Goal: Transaction & Acquisition: Book appointment/travel/reservation

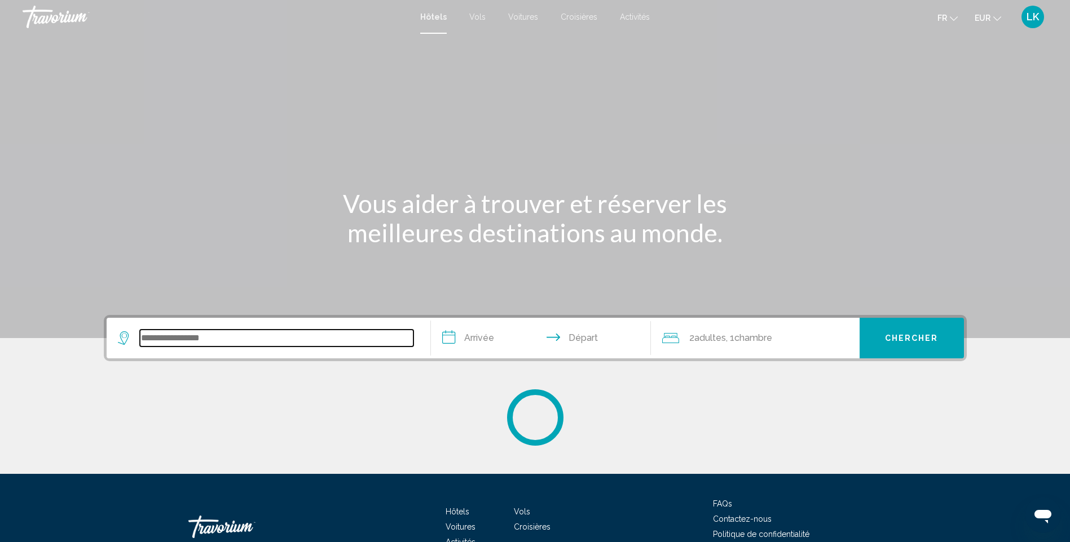
click at [210, 345] on input "Search widget" at bounding box center [276, 338] width 273 height 17
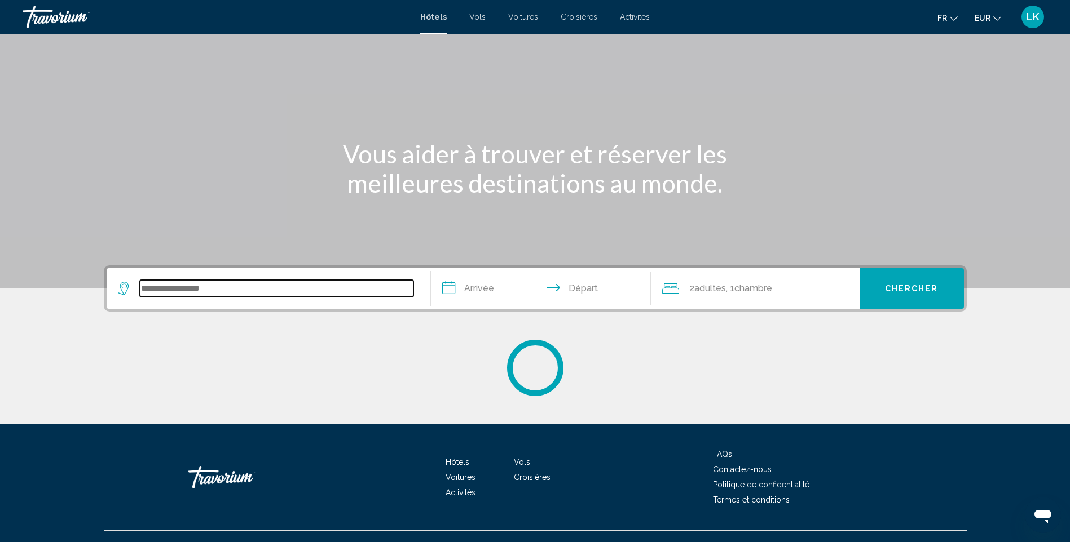
scroll to position [70, 0]
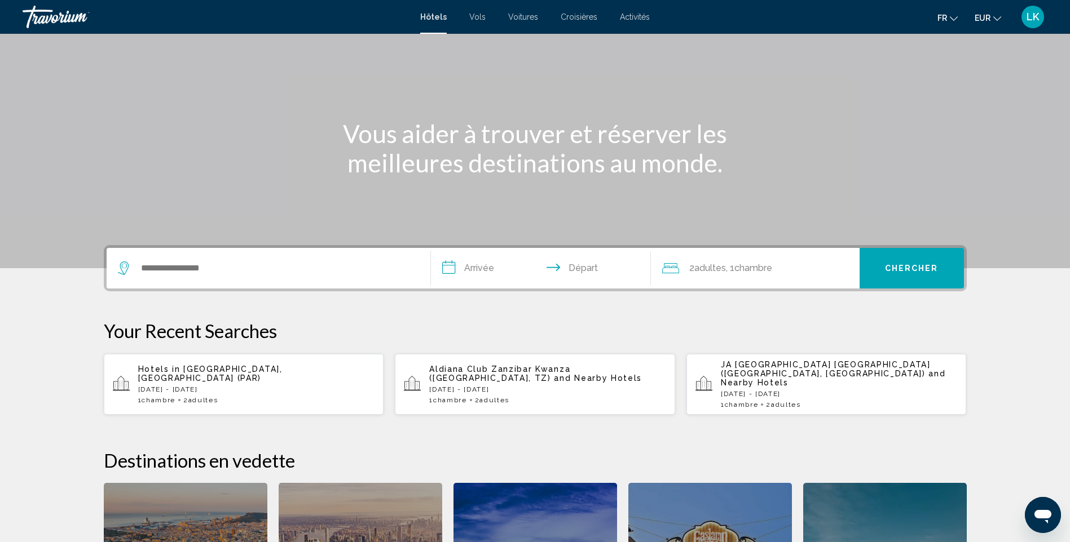
click at [211, 386] on p "[DATE] - [DATE]" at bounding box center [256, 390] width 237 height 8
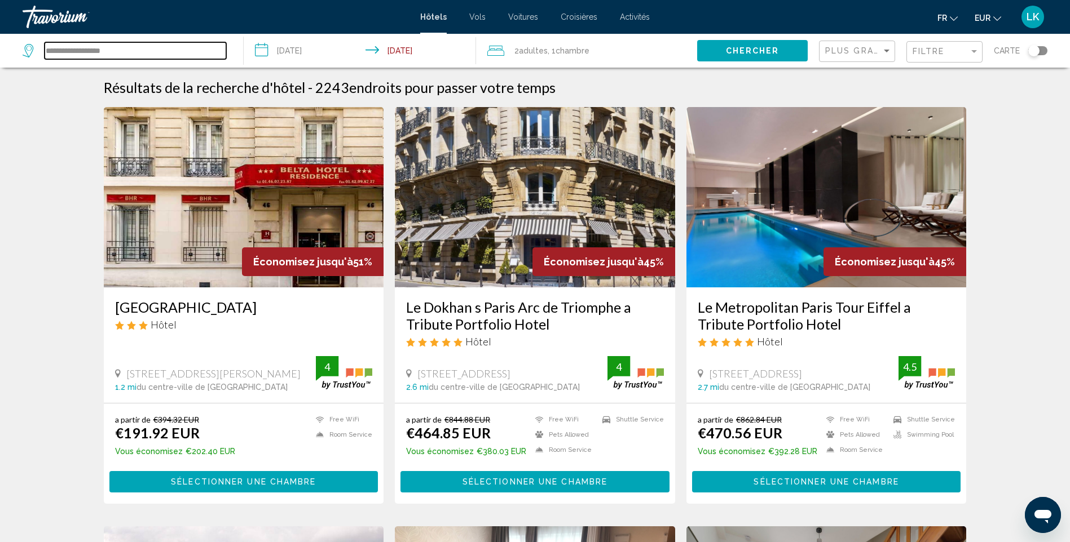
click at [116, 50] on input "**********" at bounding box center [136, 50] width 182 height 17
drag, startPoint x: 167, startPoint y: 53, endPoint x: 68, endPoint y: 49, distance: 98.8
click at [68, 49] on input "**********" at bounding box center [136, 50] width 182 height 17
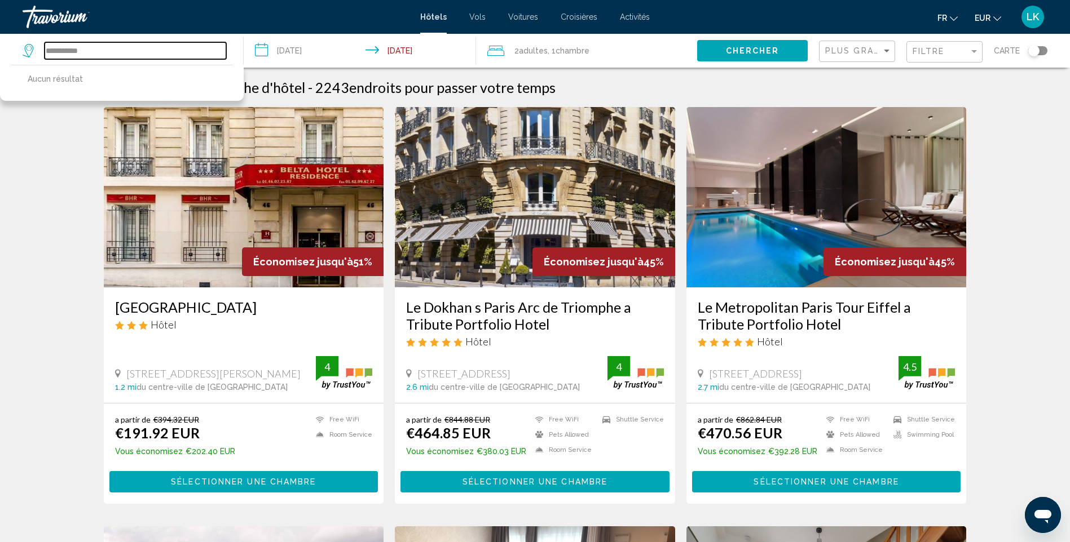
click at [103, 51] on input "**********" at bounding box center [136, 50] width 182 height 17
drag, startPoint x: 90, startPoint y: 53, endPoint x: 75, endPoint y: 46, distance: 16.7
click at [75, 46] on input "**********" at bounding box center [136, 50] width 182 height 17
drag, startPoint x: 111, startPoint y: 48, endPoint x: 65, endPoint y: 58, distance: 46.7
click at [65, 58] on input "**********" at bounding box center [136, 50] width 182 height 17
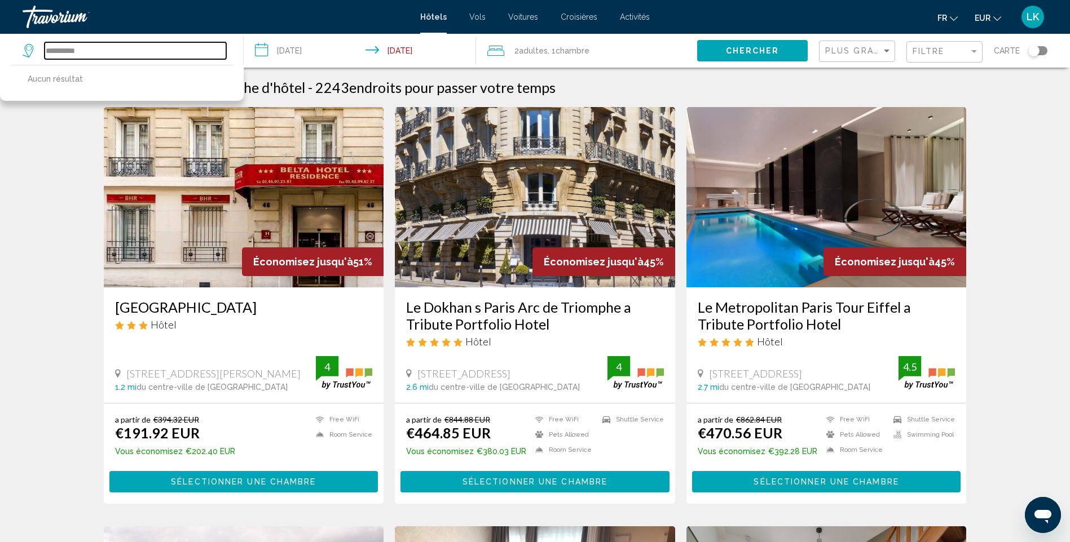
drag, startPoint x: 107, startPoint y: 53, endPoint x: -1, endPoint y: 37, distance: 109.4
click at [0, 37] on html "**********" at bounding box center [535, 271] width 1070 height 542
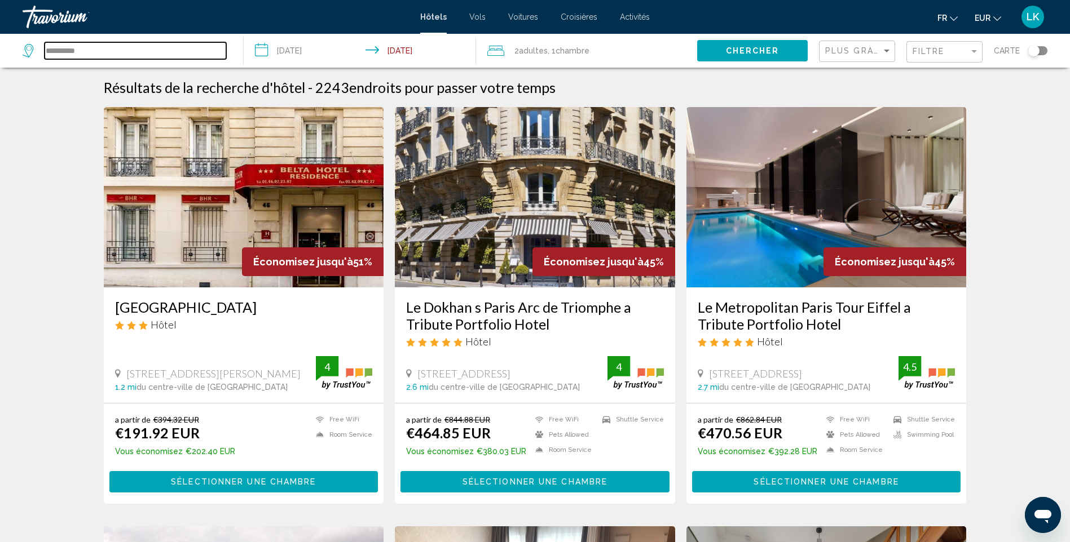
click at [85, 50] on input "**********" at bounding box center [136, 50] width 182 height 17
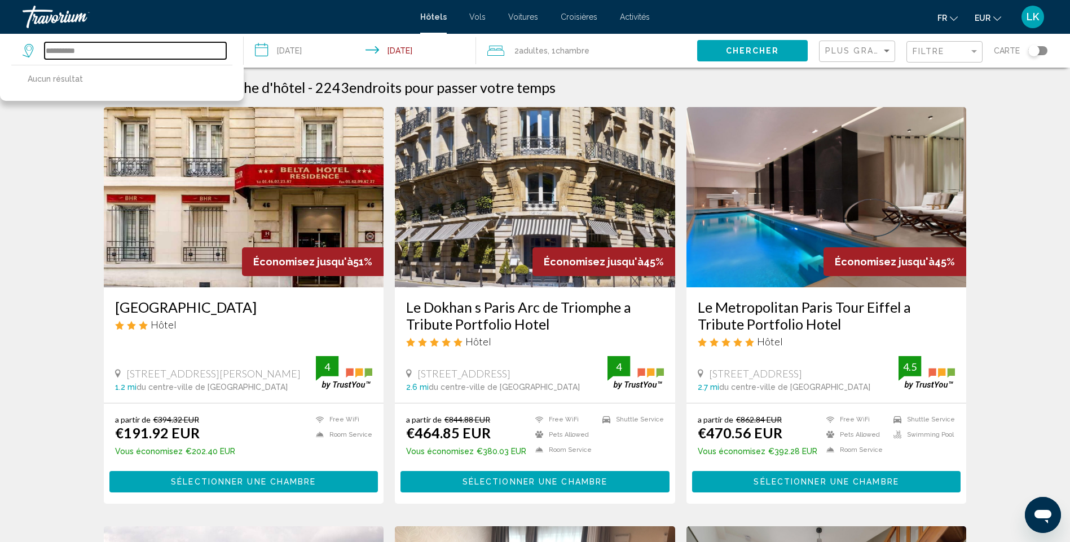
click at [154, 52] on input "**********" at bounding box center [136, 50] width 182 height 17
drag, startPoint x: 106, startPoint y: 51, endPoint x: 65, endPoint y: 59, distance: 41.8
click at [65, 59] on input "**********" at bounding box center [136, 50] width 182 height 17
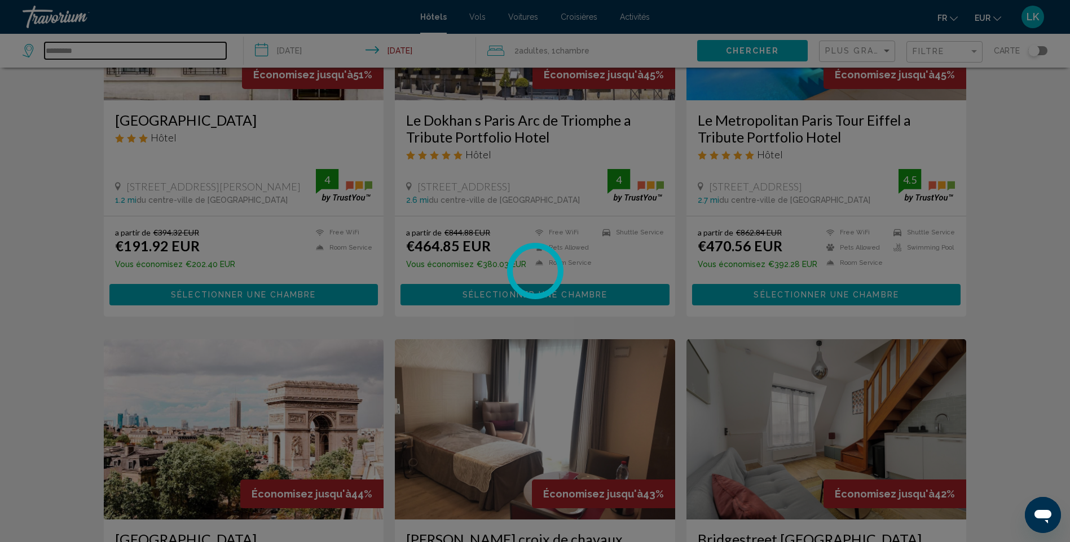
scroll to position [226, 0]
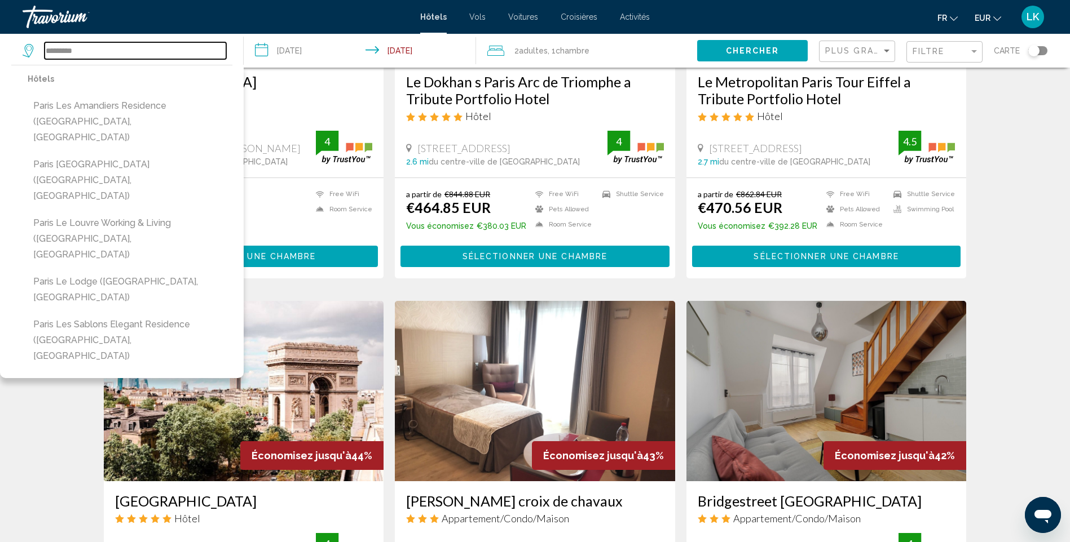
type input "********"
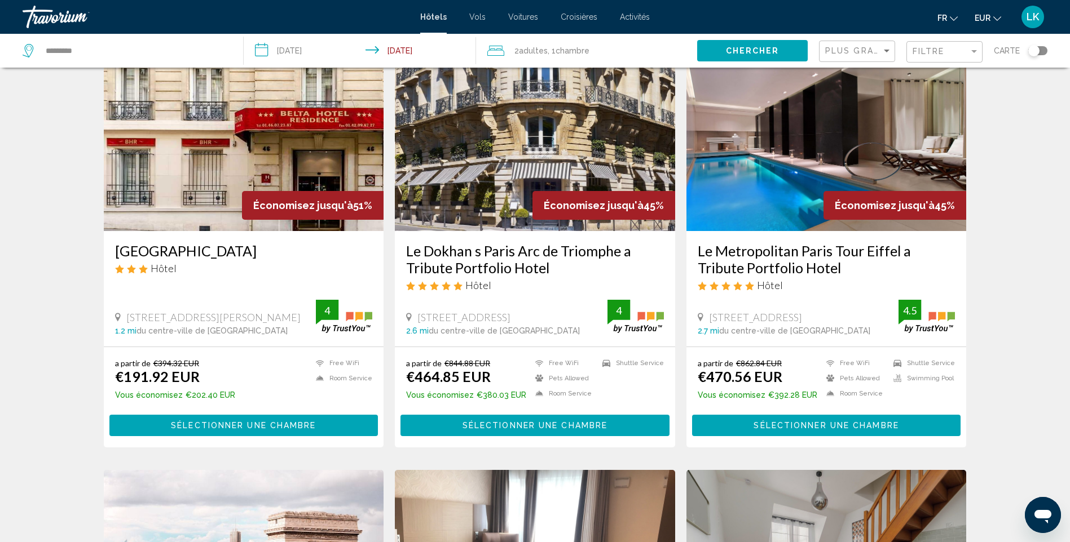
scroll to position [0, 0]
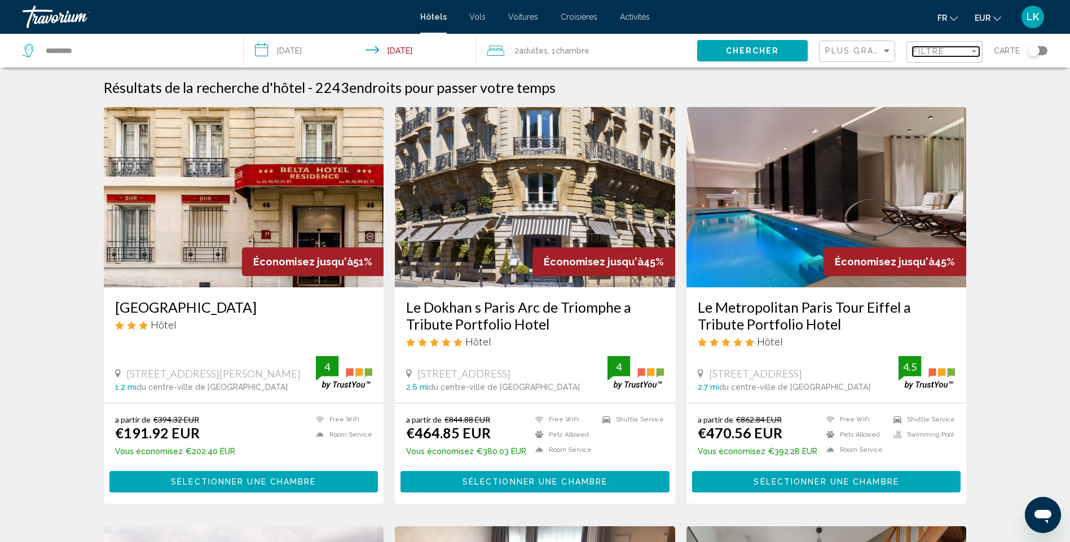
click at [952, 53] on div "Filtre" at bounding box center [940, 51] width 56 height 9
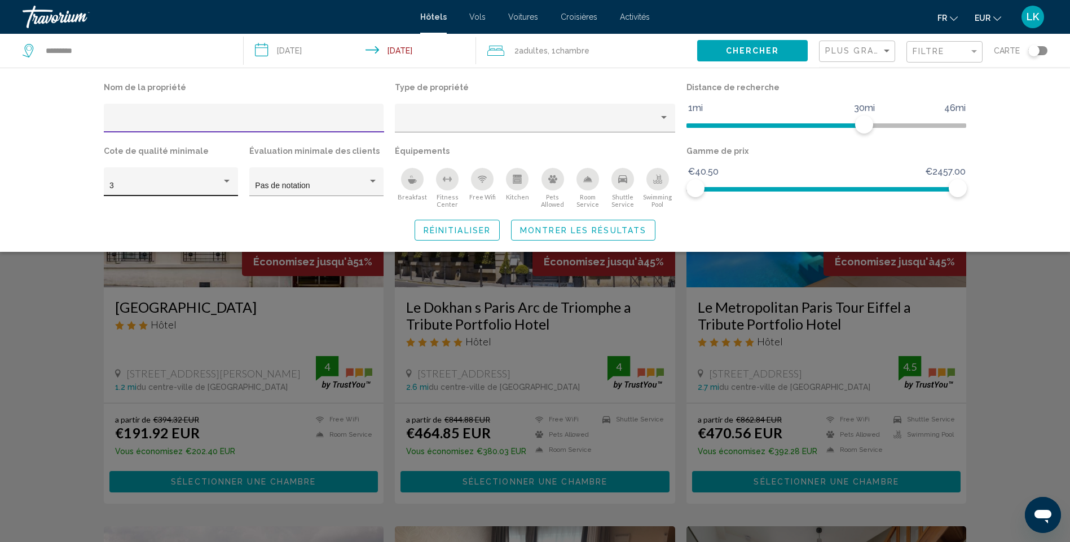
click at [158, 195] on div "3" at bounding box center [170, 185] width 122 height 23
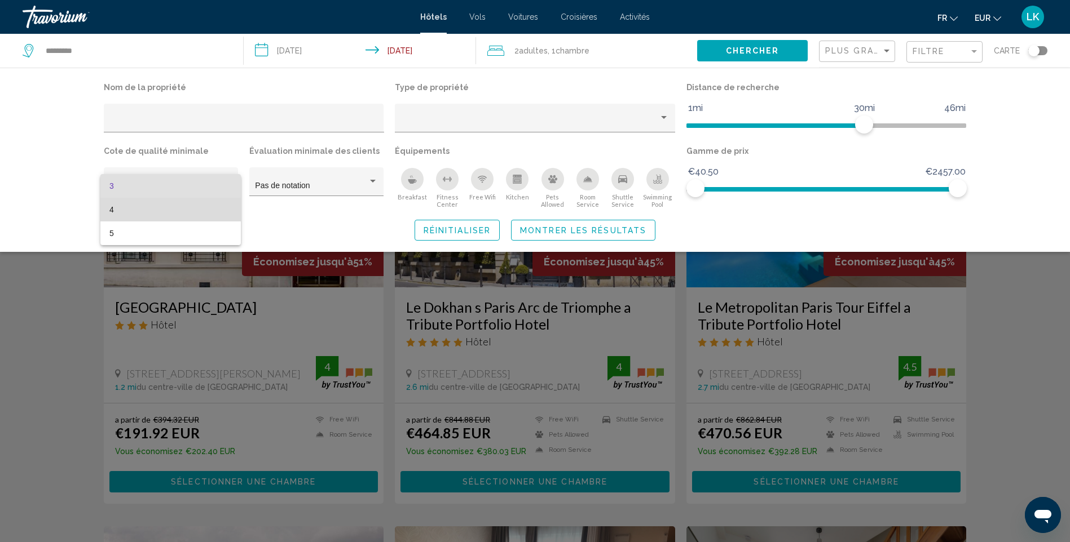
click at [136, 217] on span "4" at bounding box center [170, 210] width 122 height 24
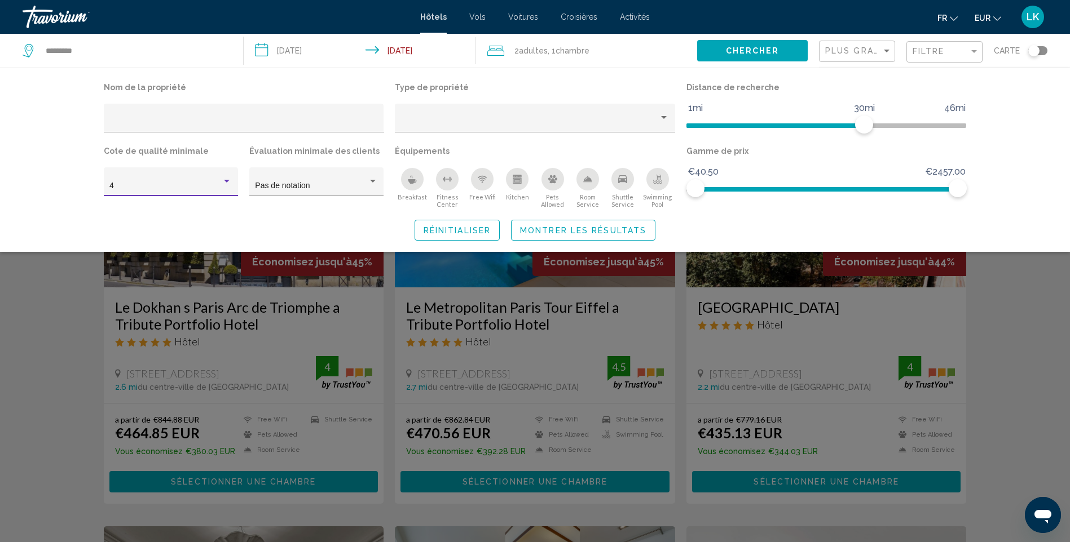
click at [567, 236] on button "Montrer les résultats" at bounding box center [583, 230] width 144 height 21
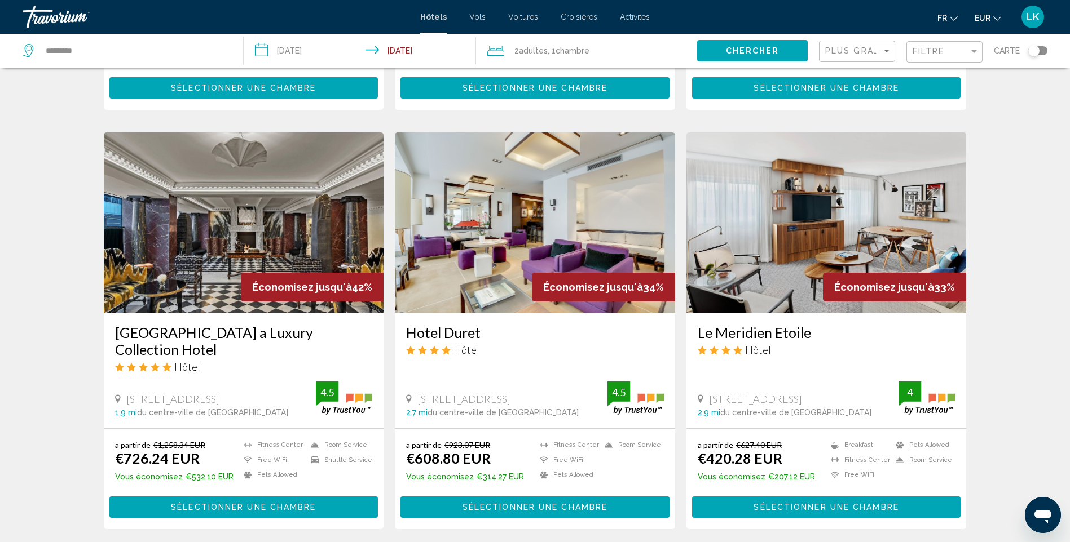
scroll to position [395, 0]
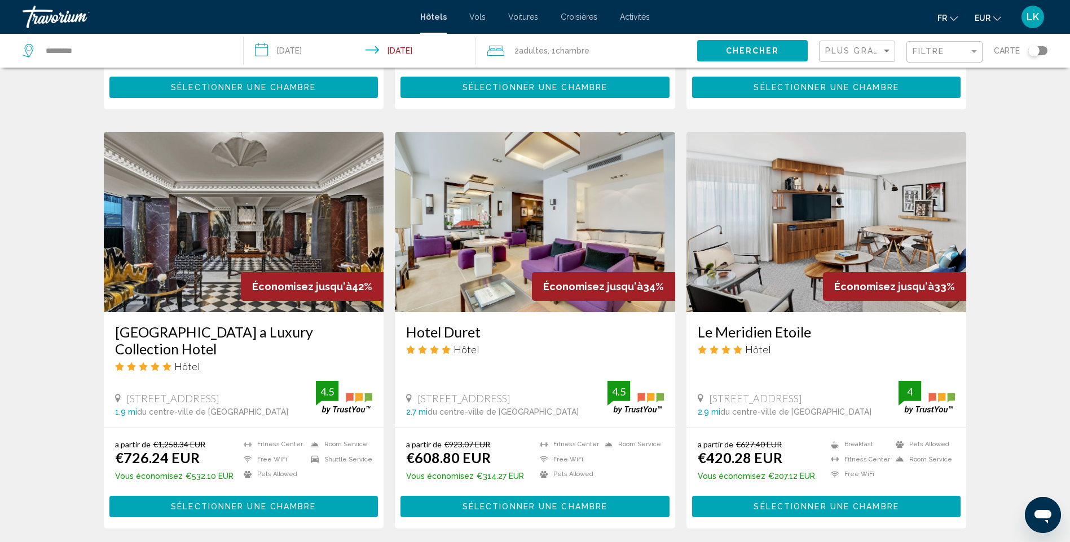
click at [796, 254] on img "Main content" at bounding box center [826, 222] width 280 height 180
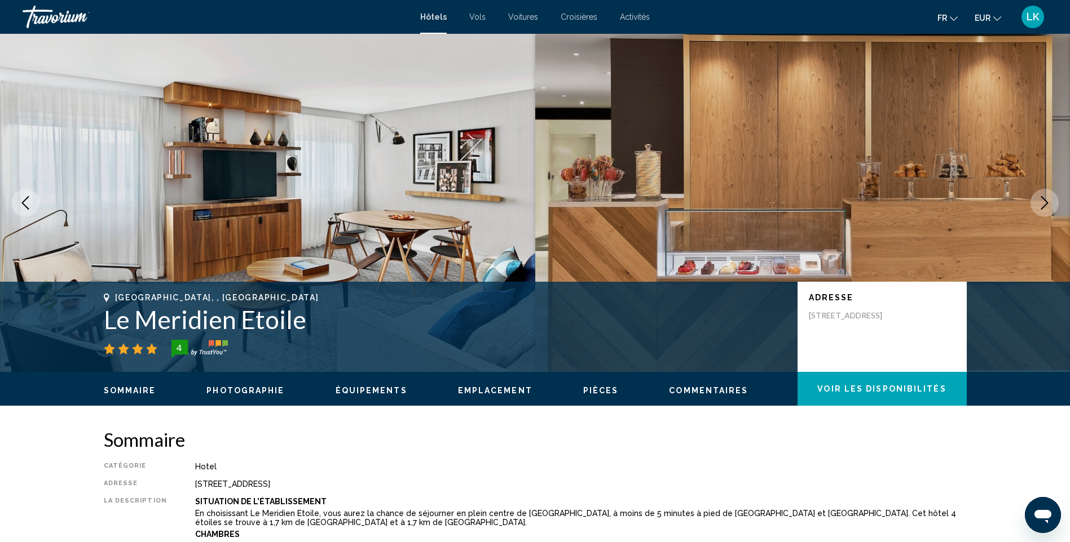
click at [1040, 203] on icon "Next image" at bounding box center [1045, 203] width 14 height 14
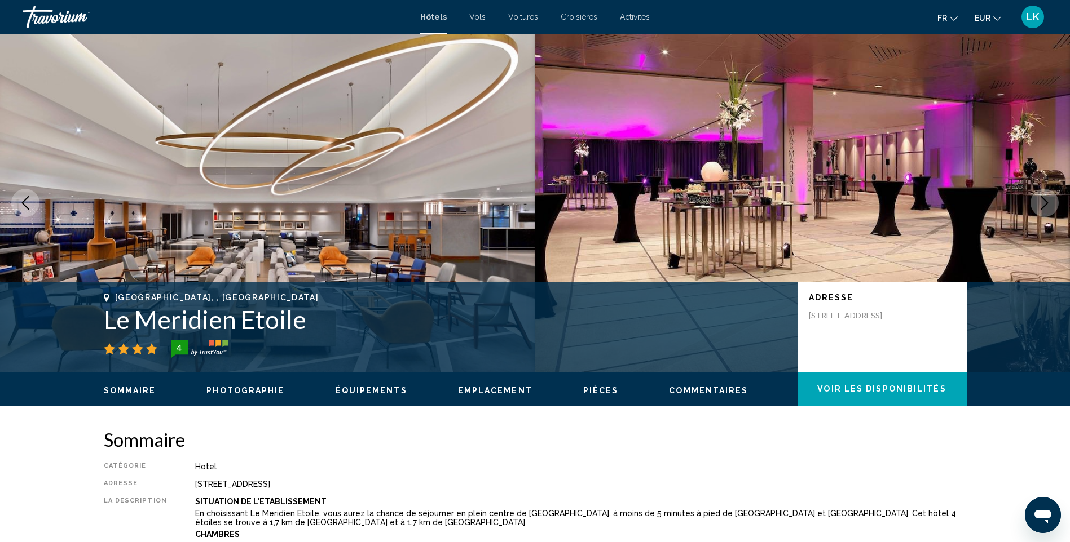
click at [1040, 203] on icon "Next image" at bounding box center [1045, 203] width 14 height 14
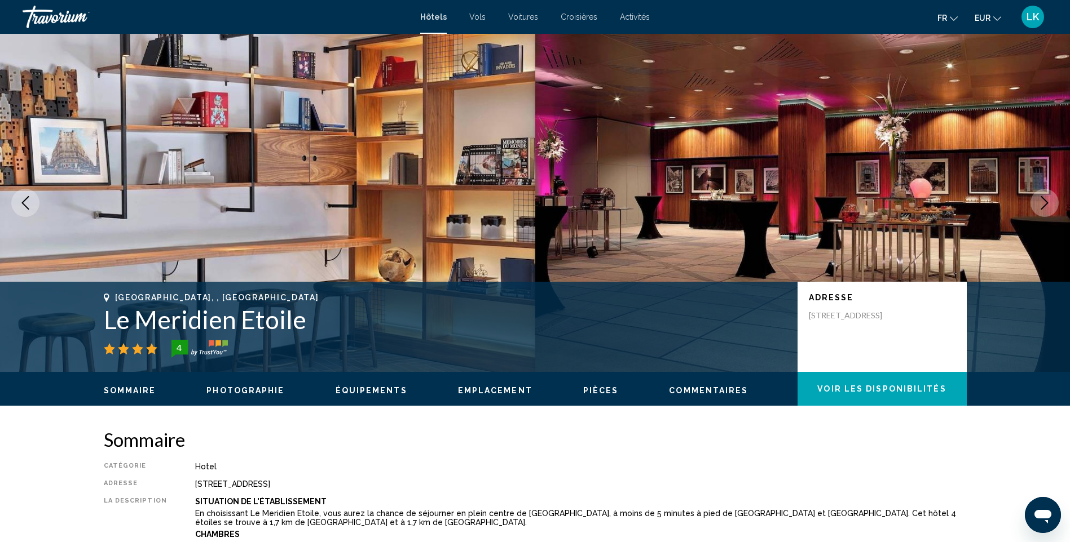
click at [1040, 203] on icon "Next image" at bounding box center [1045, 203] width 14 height 14
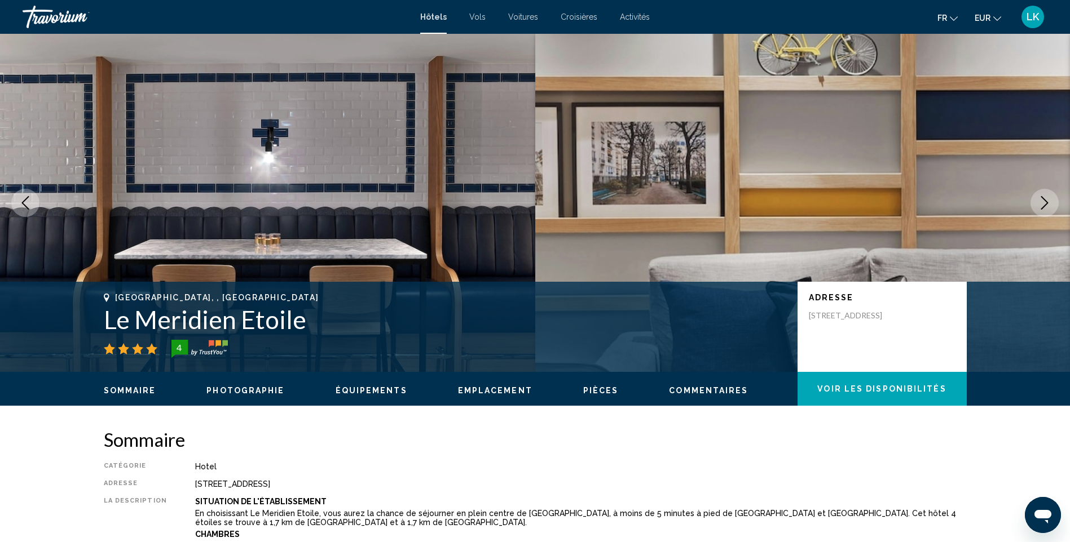
click at [1040, 203] on icon "Next image" at bounding box center [1045, 203] width 14 height 14
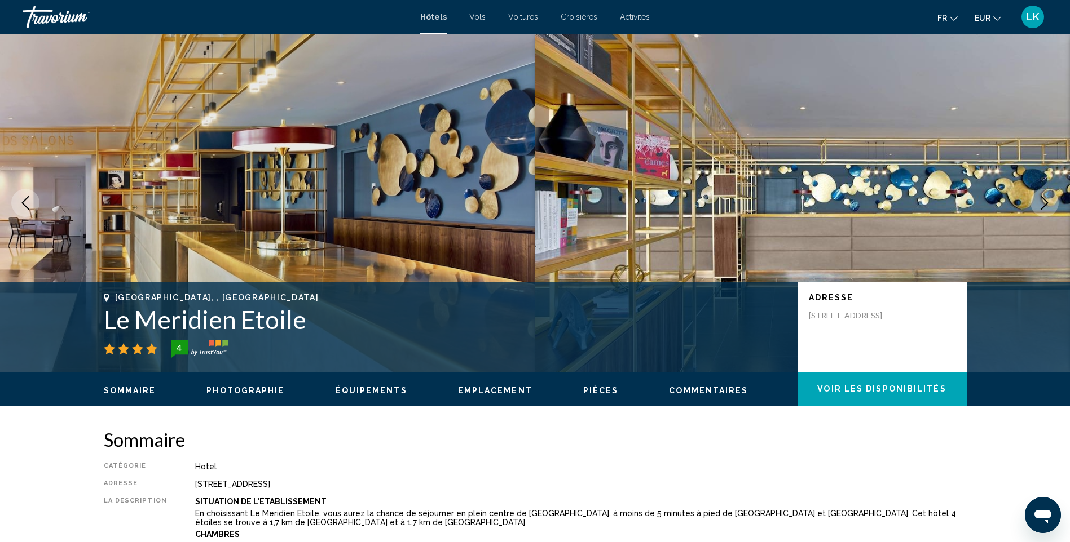
click at [1040, 203] on icon "Next image" at bounding box center [1045, 203] width 14 height 14
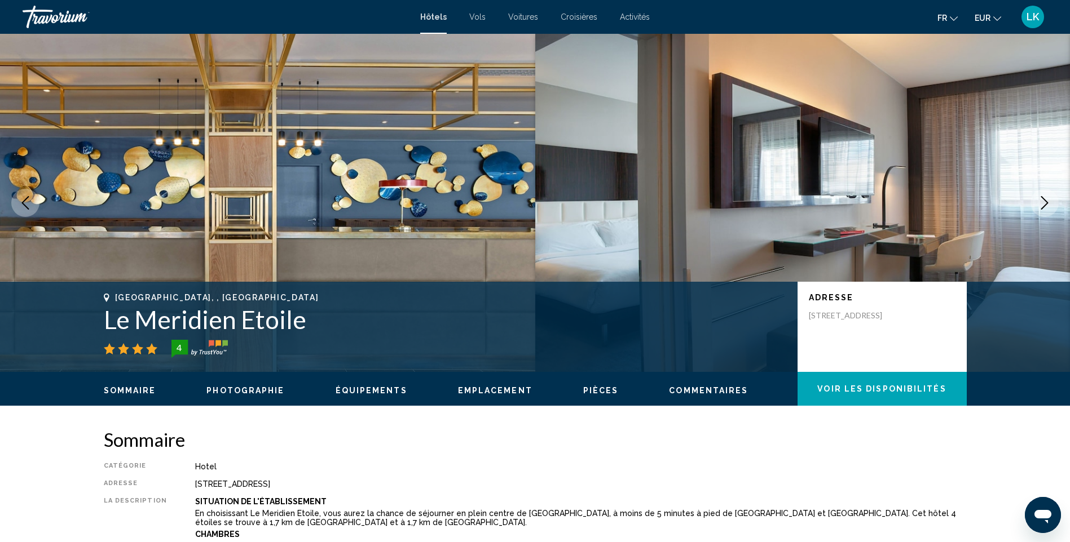
click at [1040, 203] on icon "Next image" at bounding box center [1045, 203] width 14 height 14
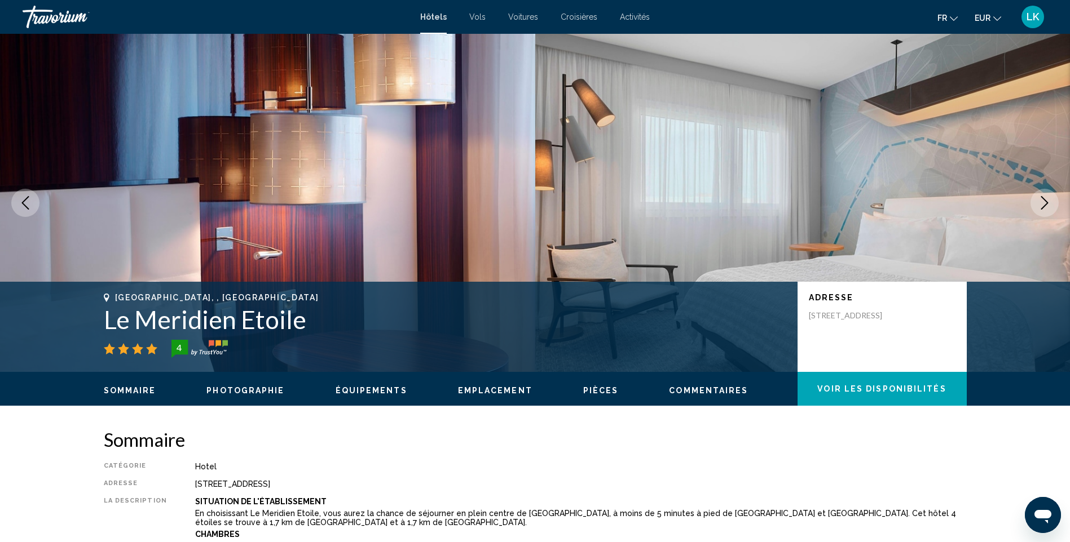
click at [1040, 203] on icon "Next image" at bounding box center [1045, 203] width 14 height 14
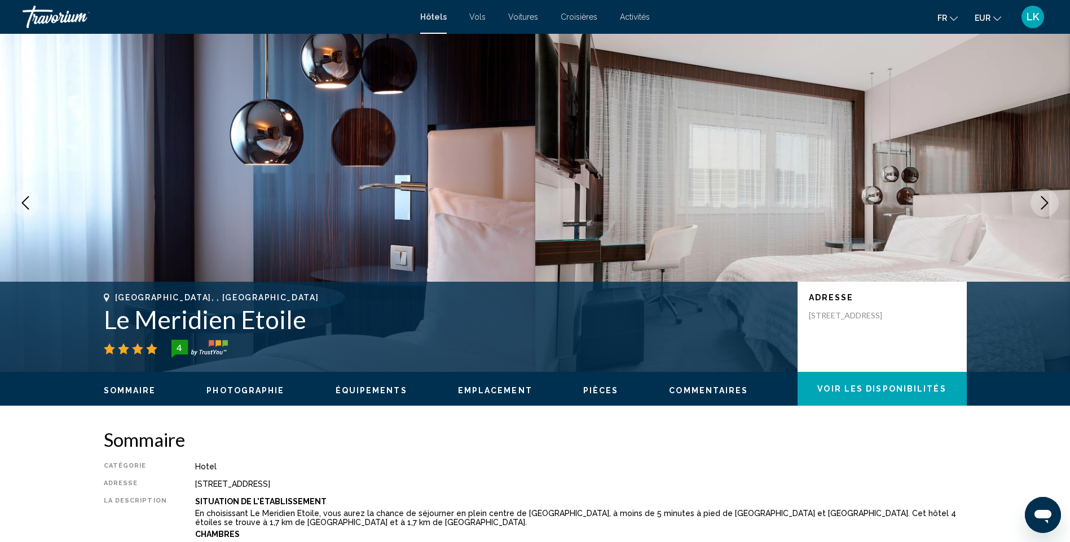
click at [1040, 203] on icon "Next image" at bounding box center [1045, 203] width 14 height 14
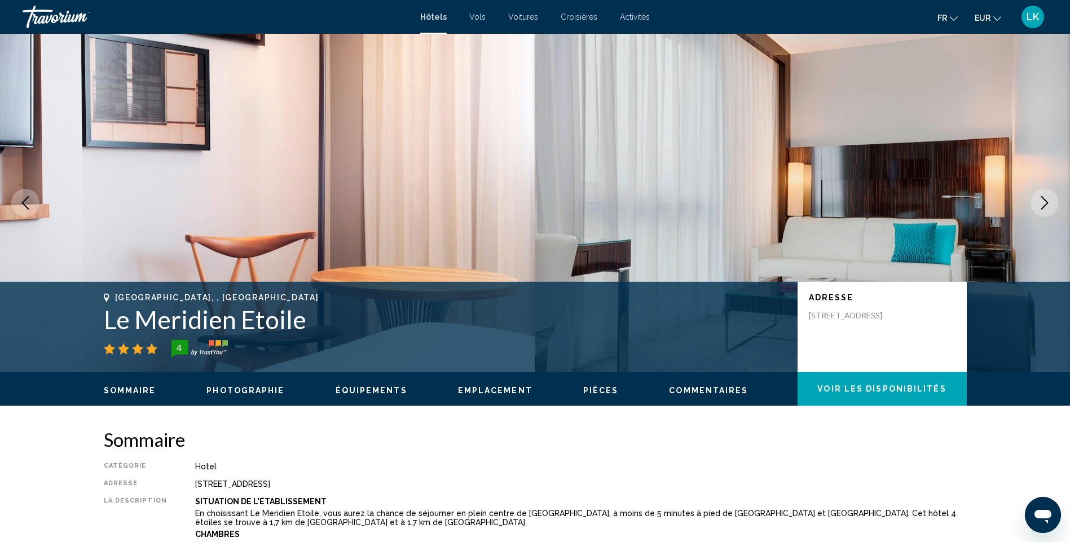
click at [1040, 203] on icon "Next image" at bounding box center [1045, 203] width 14 height 14
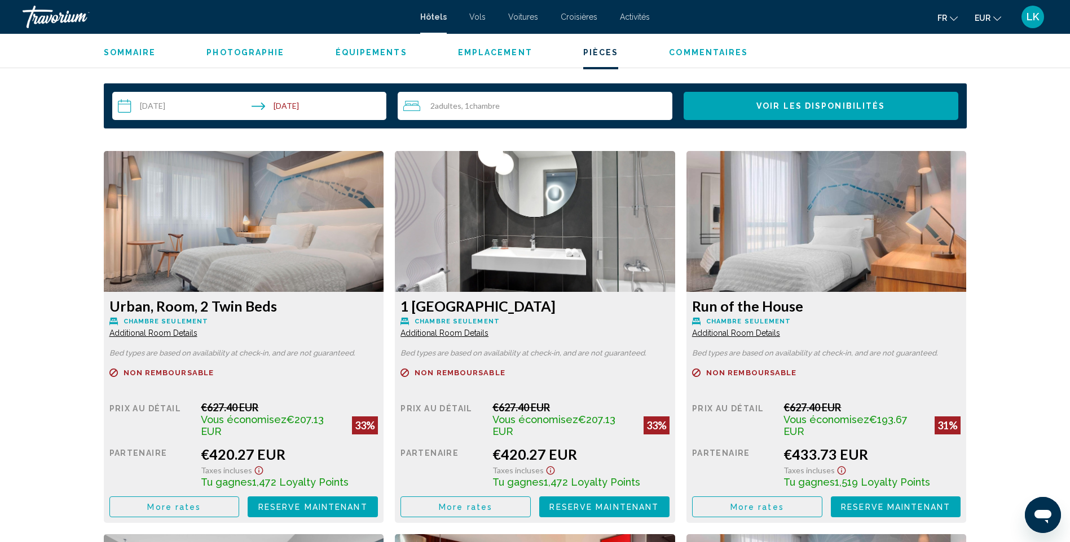
scroll to position [1466, 0]
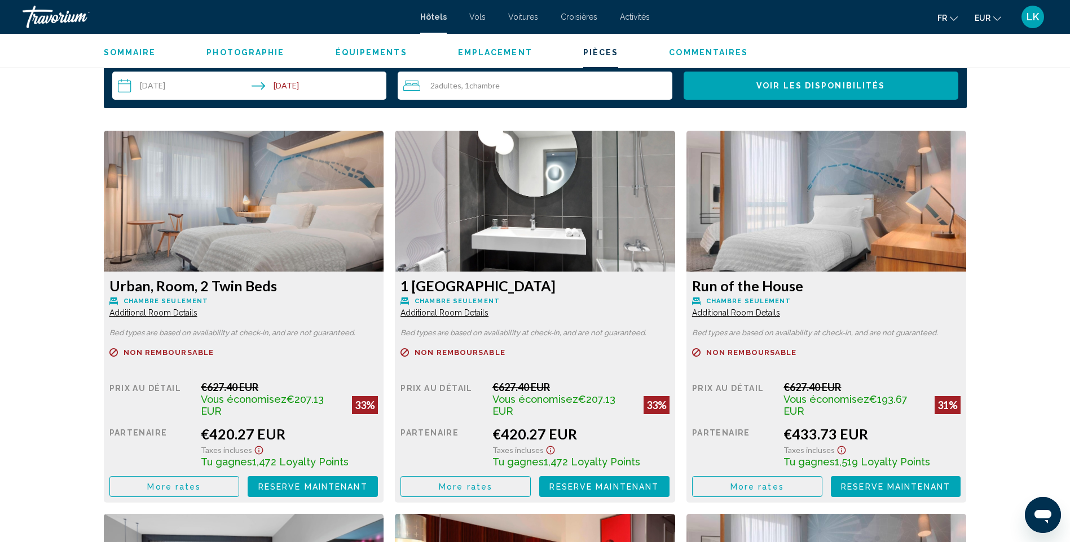
click at [207, 477] on button "More rates" at bounding box center [174, 487] width 130 height 21
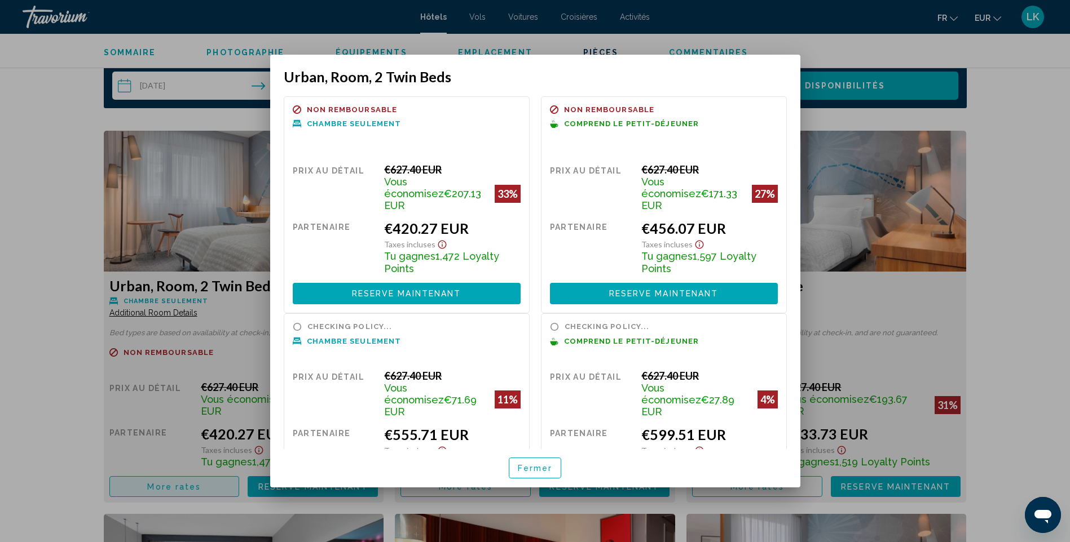
scroll to position [0, 0]
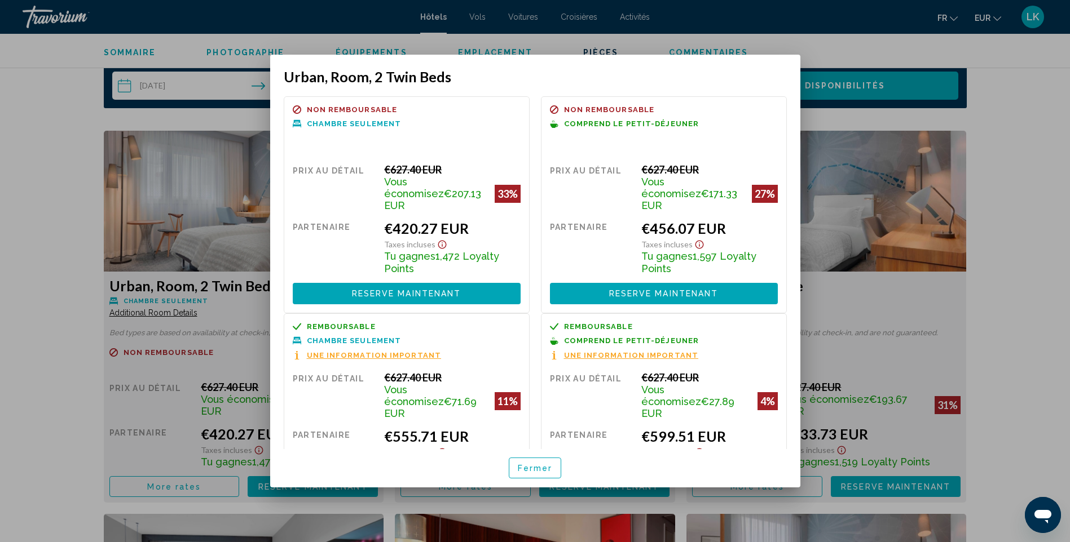
click at [1024, 244] on div at bounding box center [535, 271] width 1070 height 542
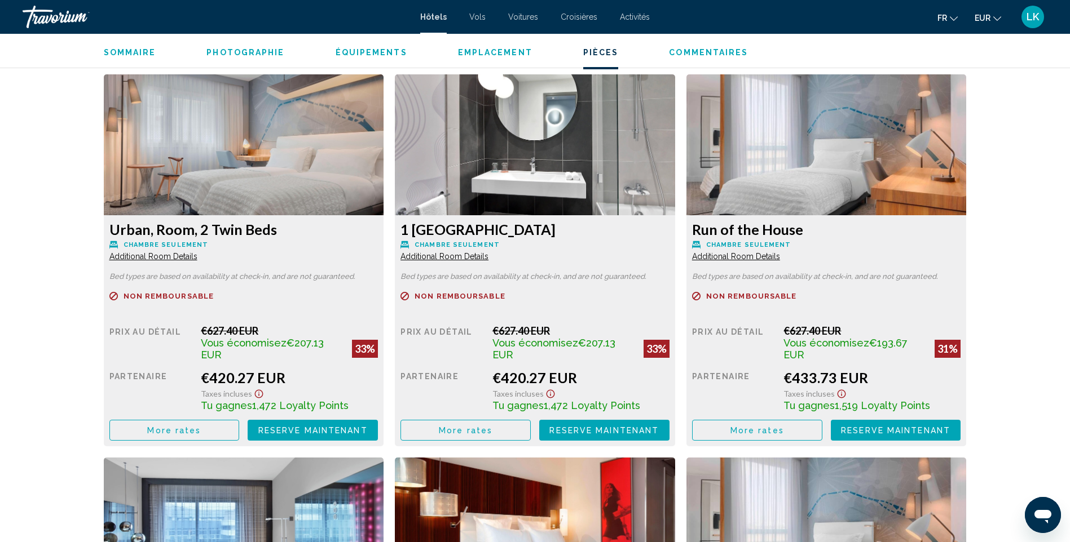
scroll to position [1579, 0]
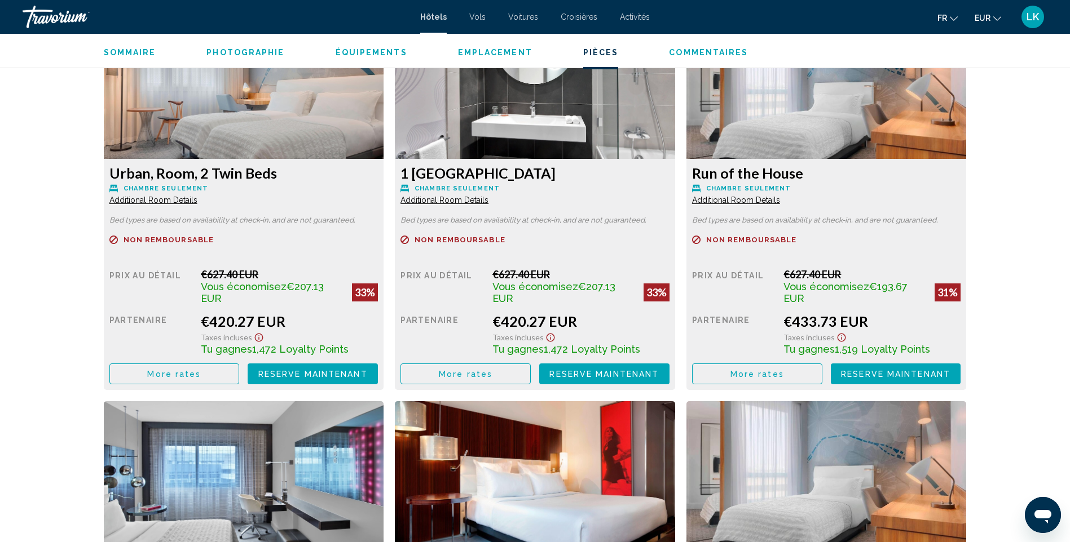
click at [201, 370] on span "More rates" at bounding box center [174, 374] width 54 height 9
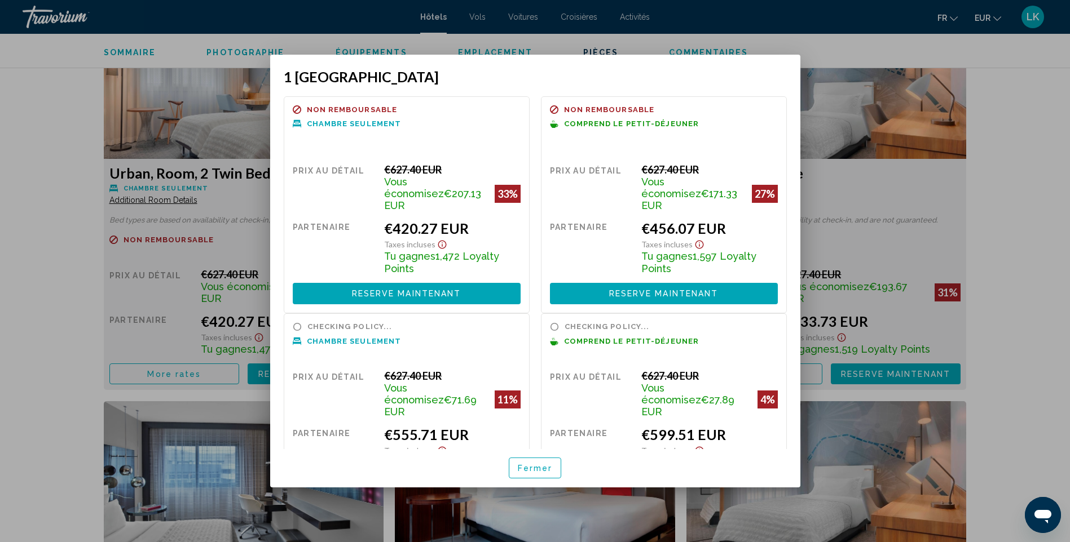
scroll to position [0, 0]
click at [1000, 192] on div at bounding box center [535, 271] width 1070 height 542
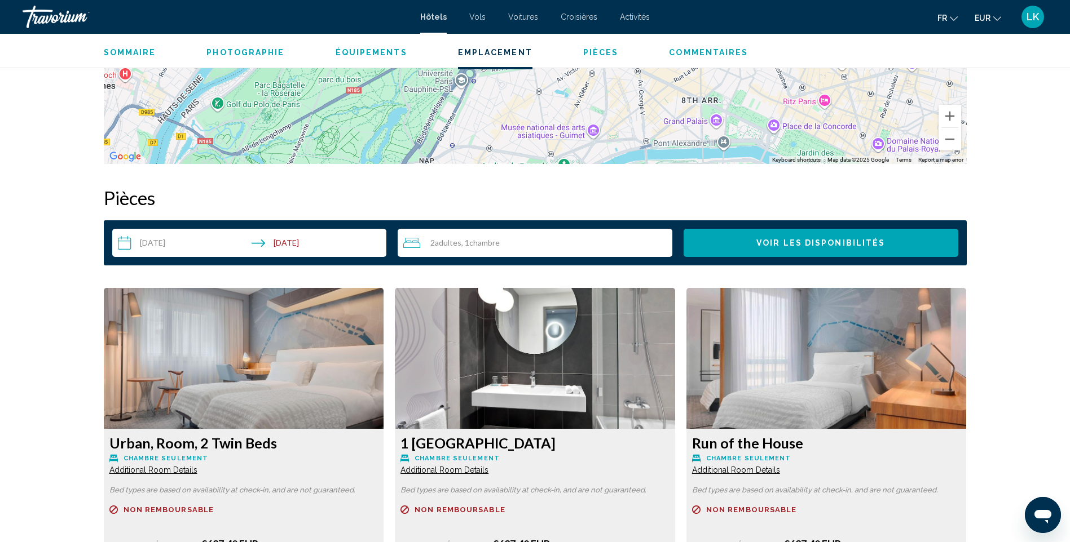
scroll to position [1241, 0]
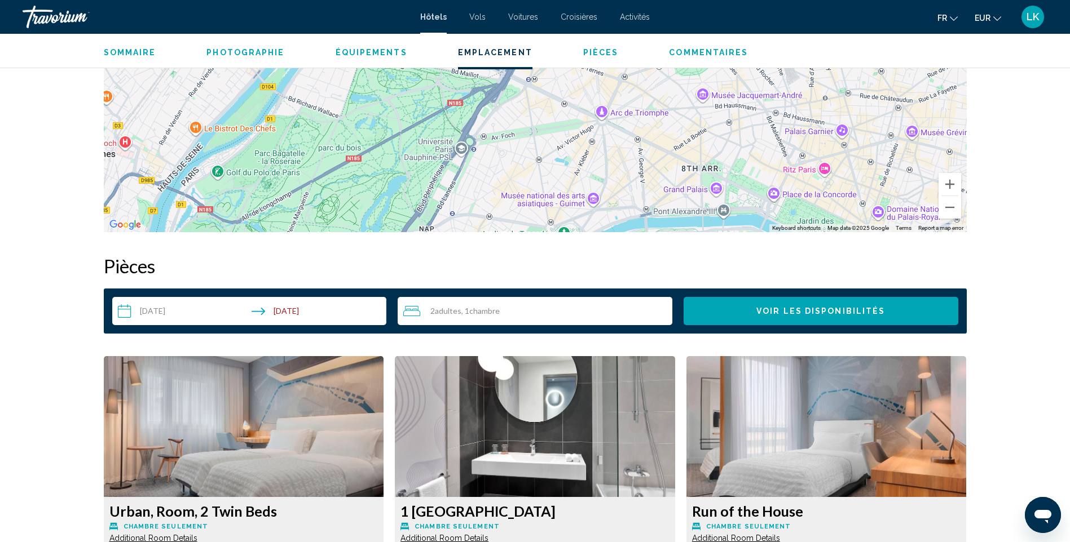
click at [554, 305] on div "2 Adulte Adultes , 1 Chambre pièces" at bounding box center [537, 312] width 269 height 14
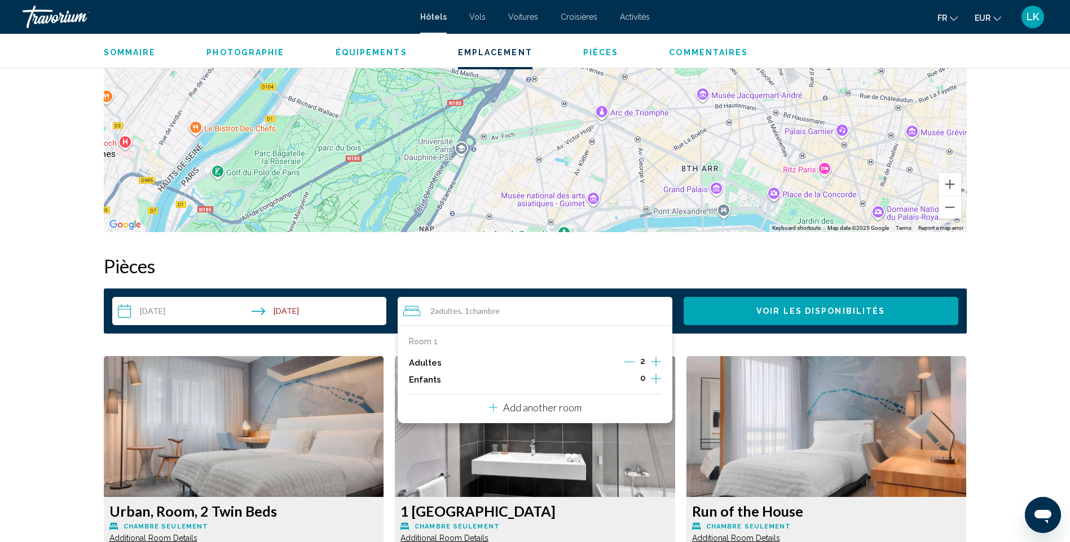
click at [658, 357] on icon "Increment adults" at bounding box center [656, 362] width 10 height 14
click at [656, 377] on icon "Increment children" at bounding box center [656, 379] width 10 height 14
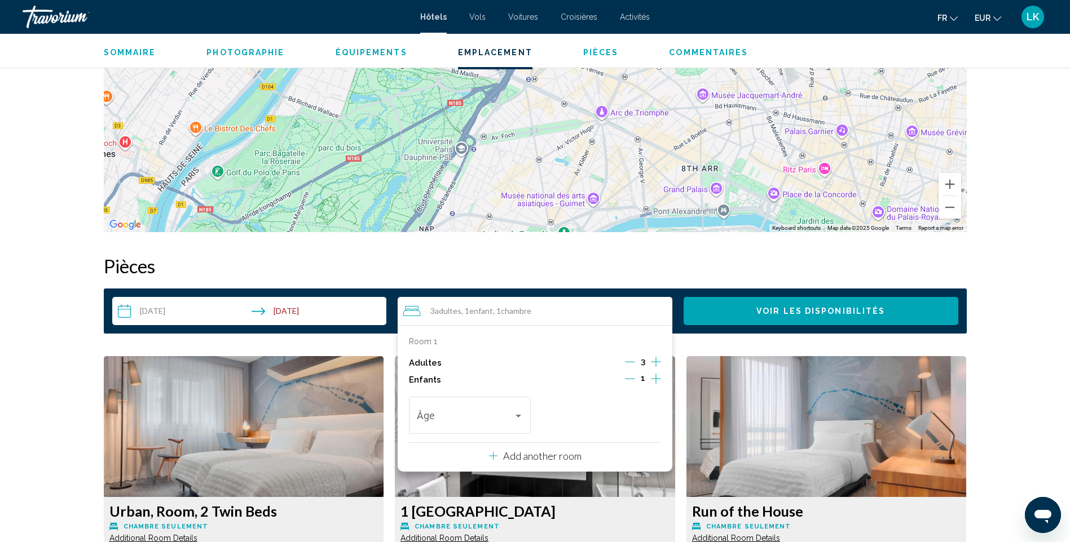
click at [634, 364] on icon "Decrement adults" at bounding box center [630, 362] width 10 height 10
click at [449, 425] on div "Âge" at bounding box center [470, 414] width 107 height 40
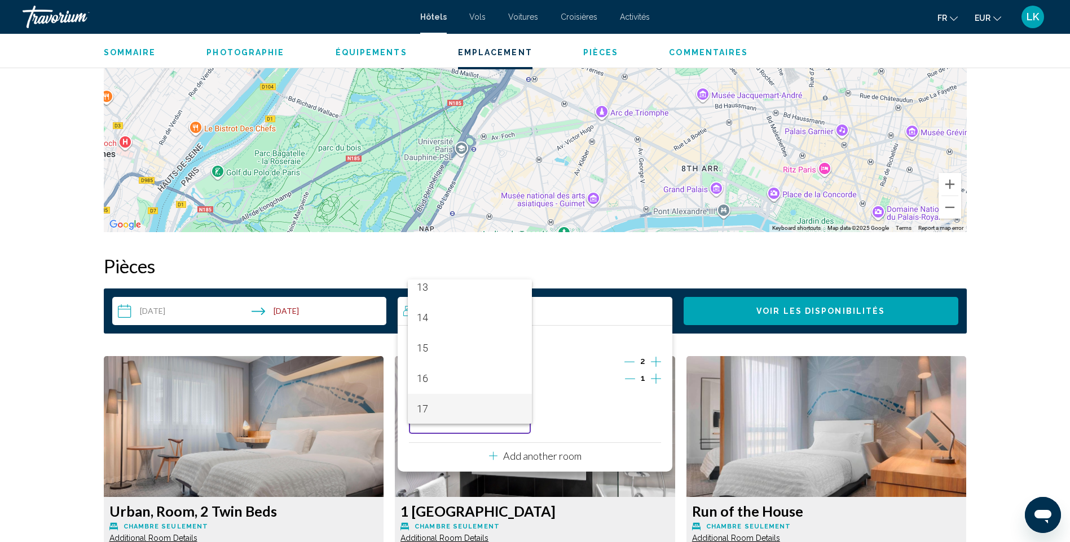
scroll to position [404, 0]
click at [439, 382] on span "16" at bounding box center [470, 378] width 107 height 30
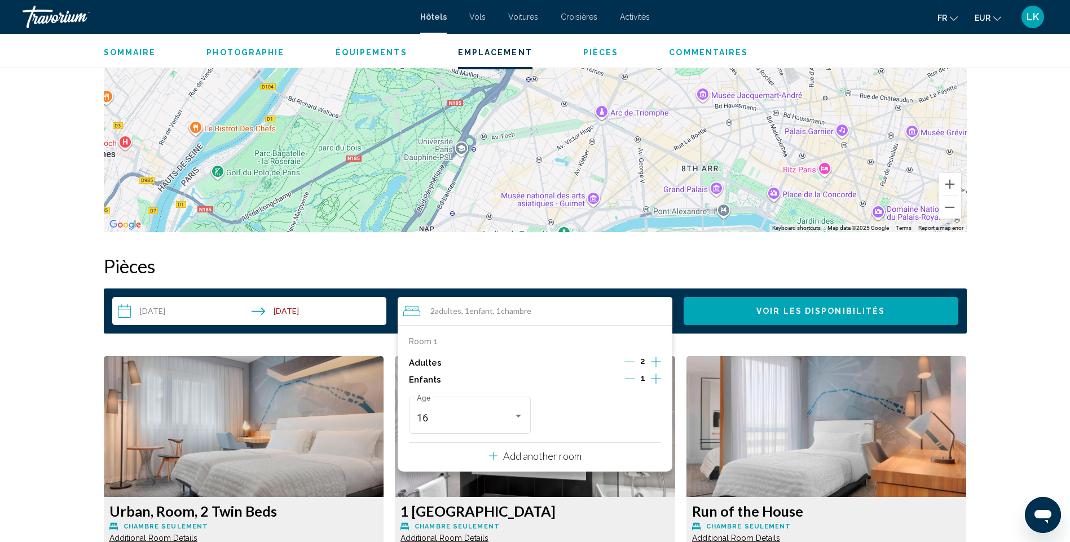
click at [791, 316] on button "Voir les disponibilités" at bounding box center [820, 311] width 275 height 28
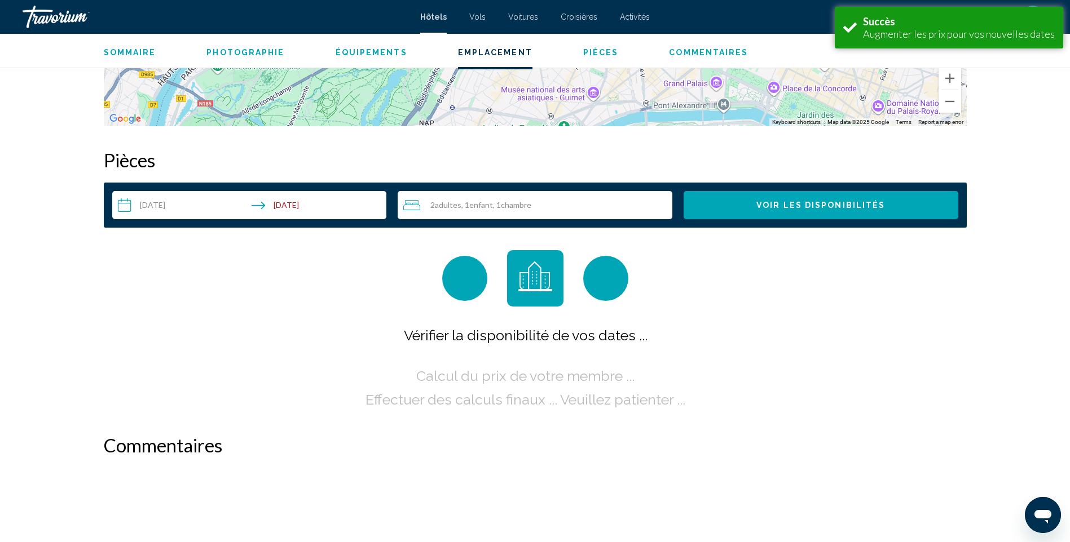
scroll to position [1427, 0]
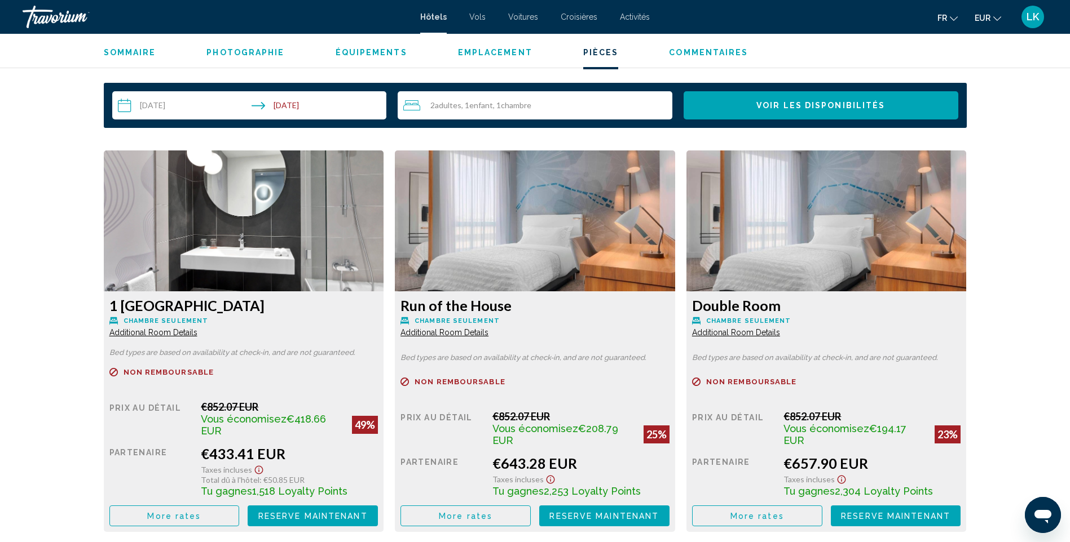
scroll to position [1466, 0]
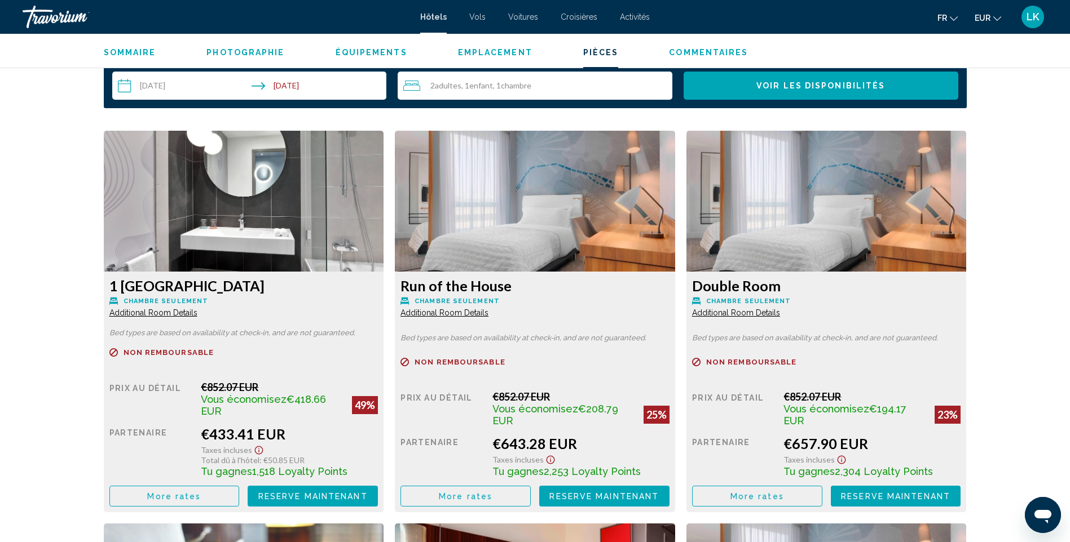
click at [197, 313] on span "Additional Room Details" at bounding box center [153, 312] width 88 height 9
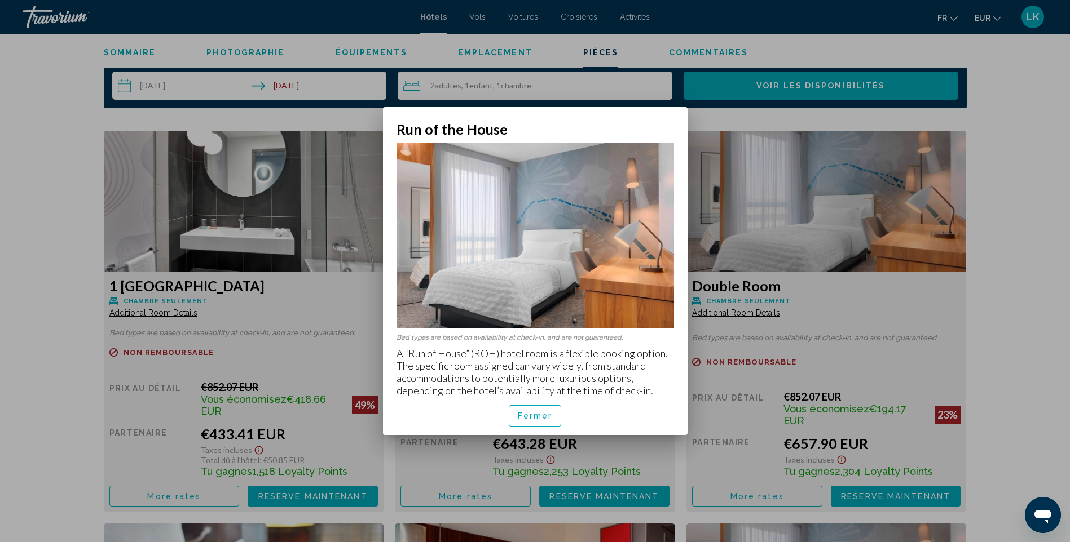
scroll to position [0, 0]
click at [532, 422] on button "Fermer" at bounding box center [535, 415] width 53 height 21
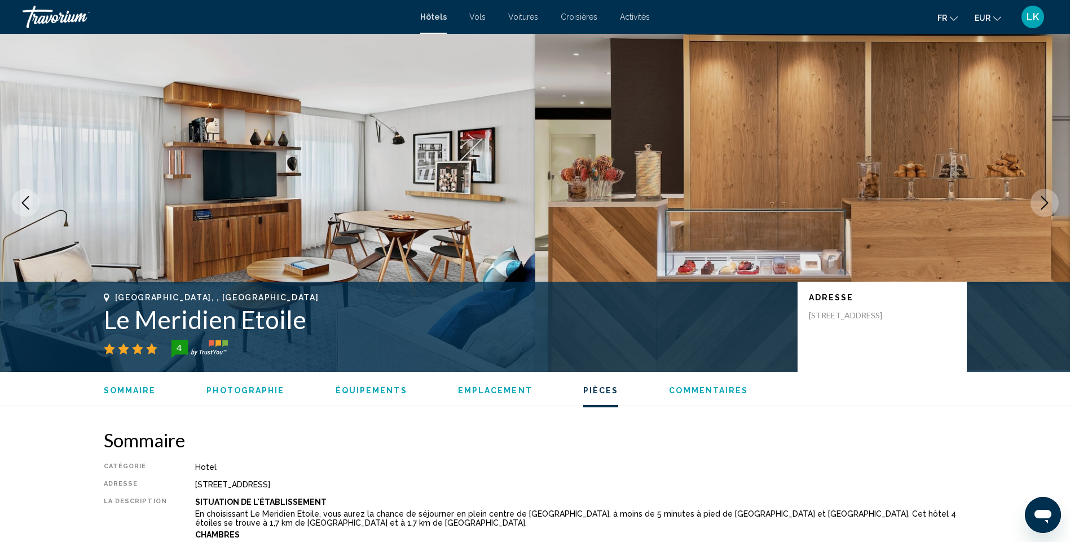
scroll to position [1466, 0]
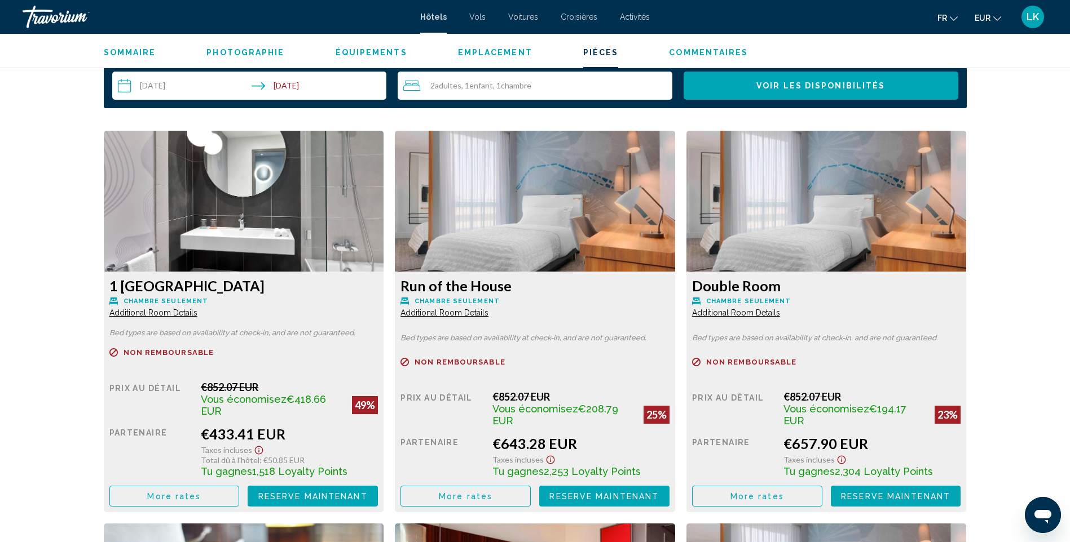
click at [240, 486] on button "More rates" at bounding box center [174, 496] width 130 height 21
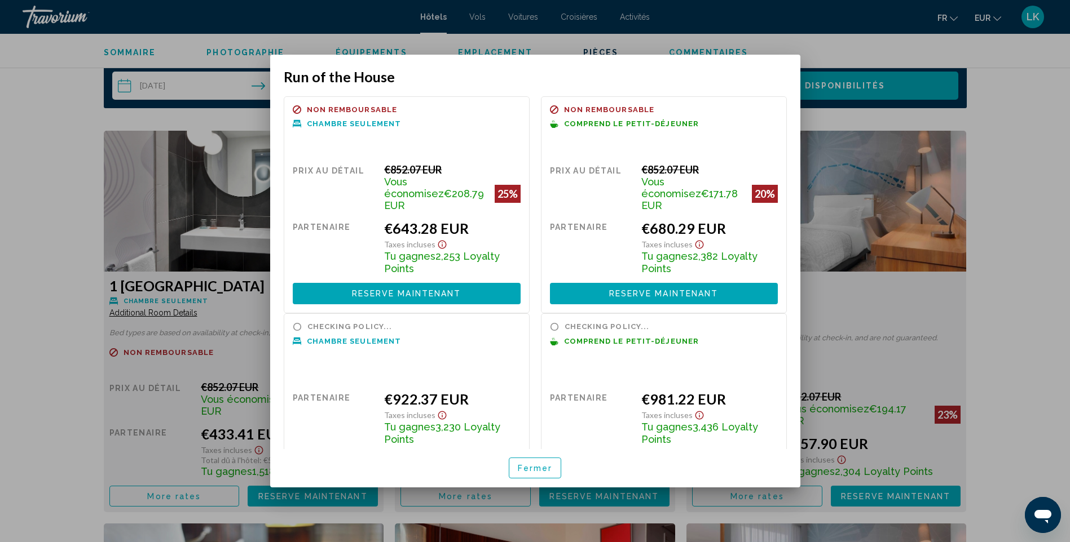
click at [992, 213] on div at bounding box center [535, 271] width 1070 height 542
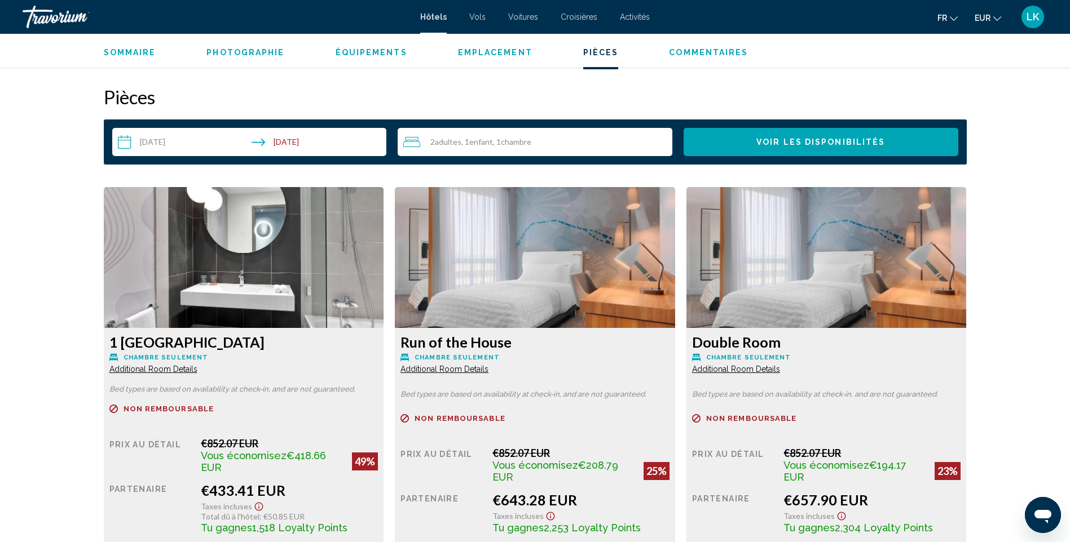
scroll to position [1466, 0]
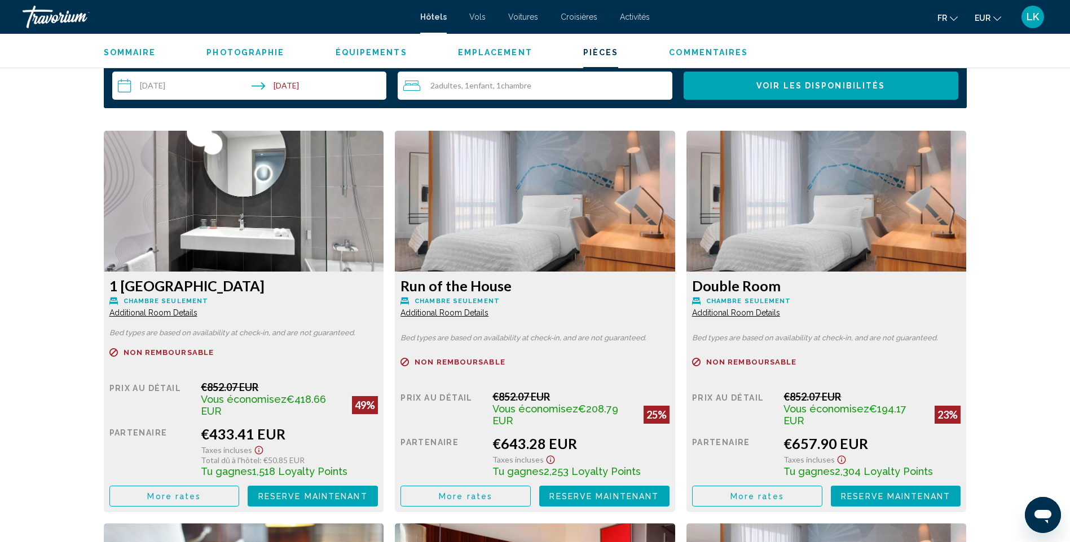
click at [198, 83] on input "**********" at bounding box center [251, 88] width 279 height 32
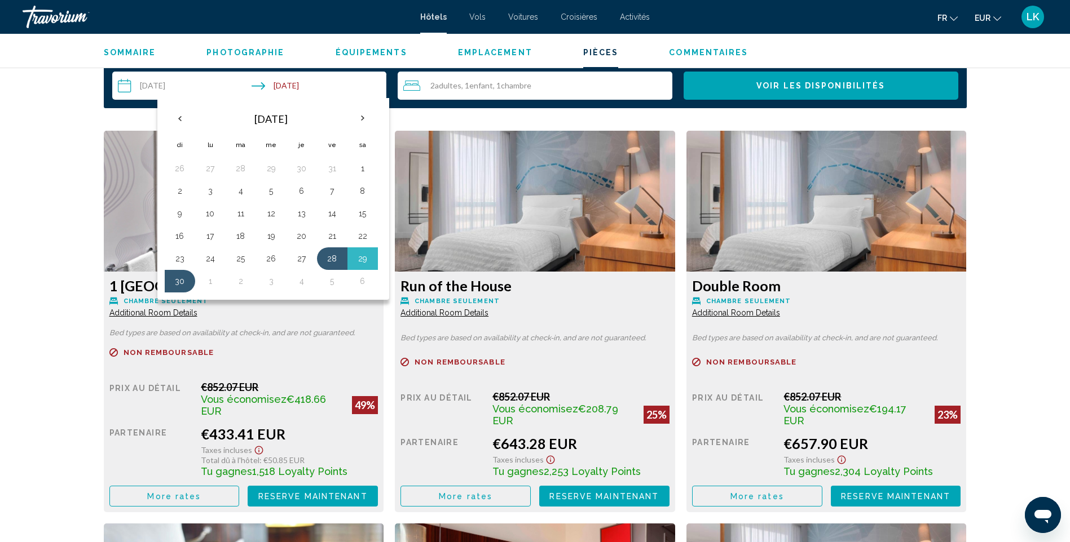
click at [400, 81] on div "2 Adulte Adultes , 1 Enfant Enfants , 1 Chambre pièces" at bounding box center [535, 86] width 275 height 28
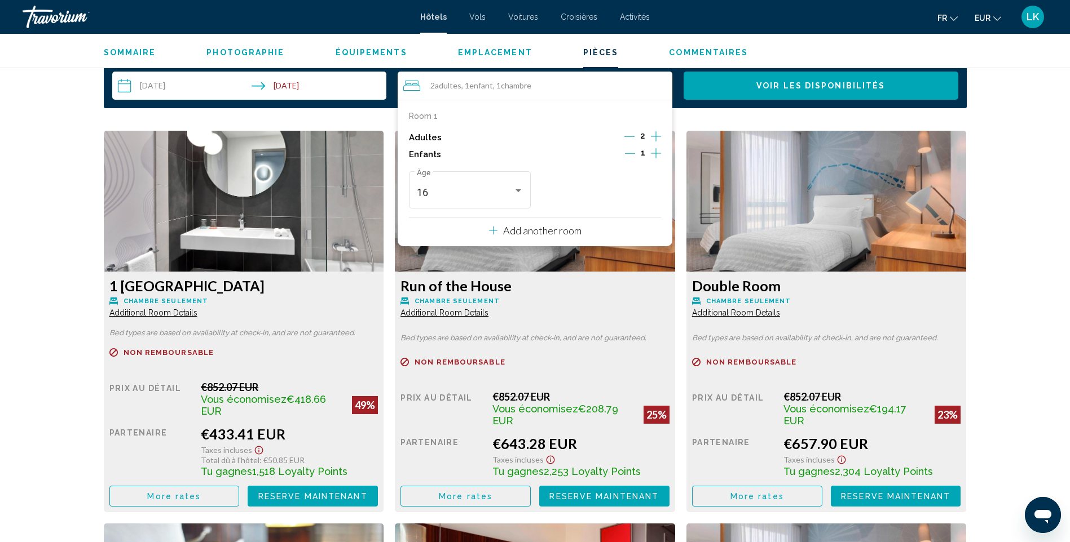
click at [625, 150] on icon "Decrement children" at bounding box center [630, 153] width 10 height 10
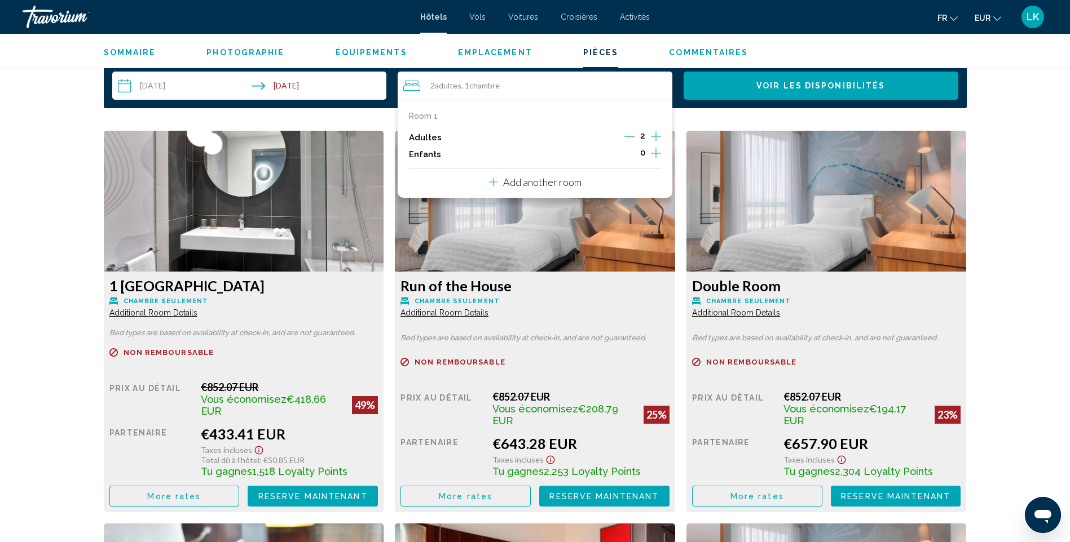
click at [744, 89] on button "Voir les disponibilités" at bounding box center [820, 86] width 275 height 28
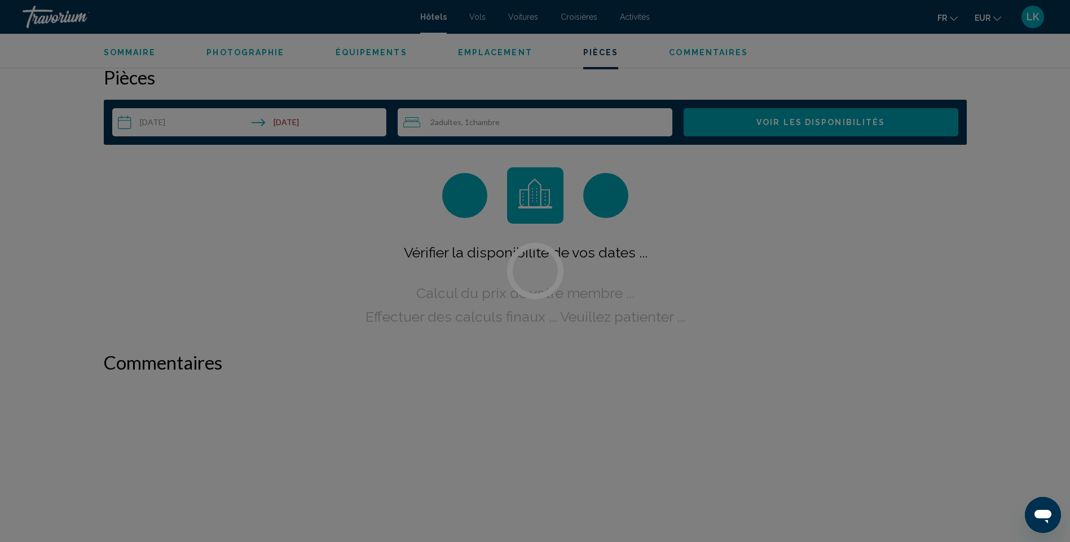
scroll to position [1428, 0]
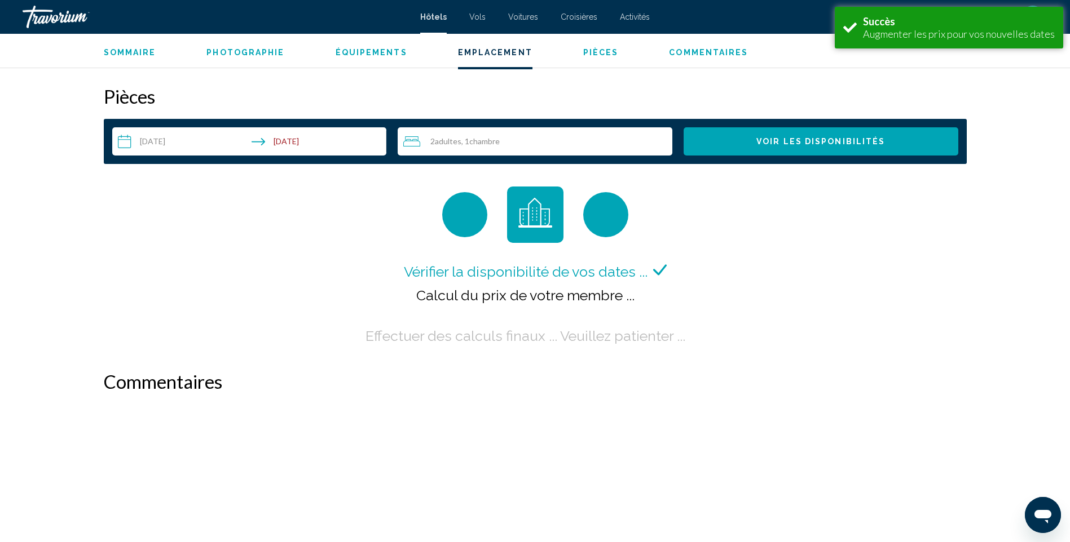
scroll to position [1410, 0]
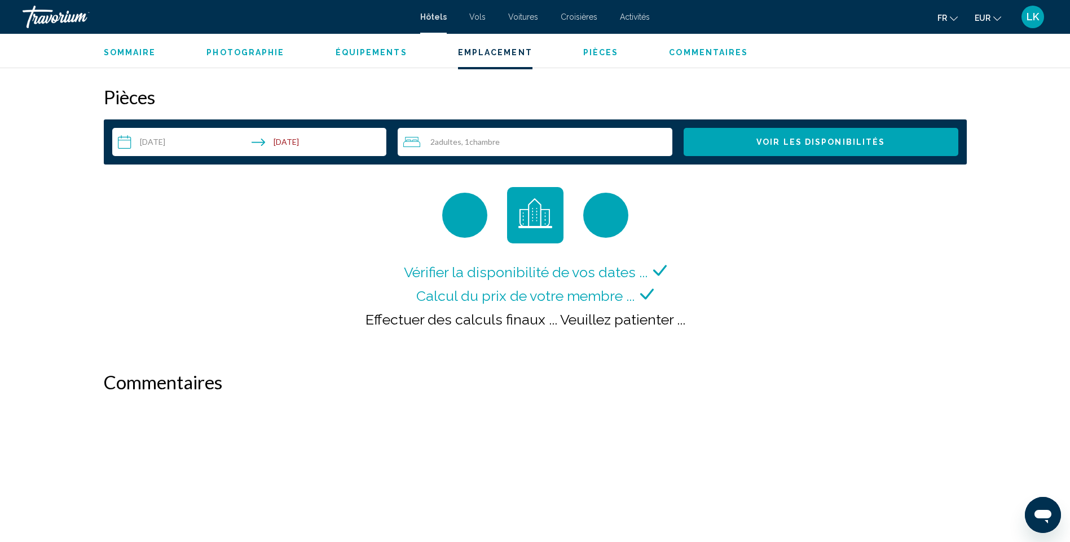
click at [762, 304] on div "Vérifier la disponibilité de vos dates ... Calcul du prix de votre membre ... E…" at bounding box center [535, 267] width 863 height 161
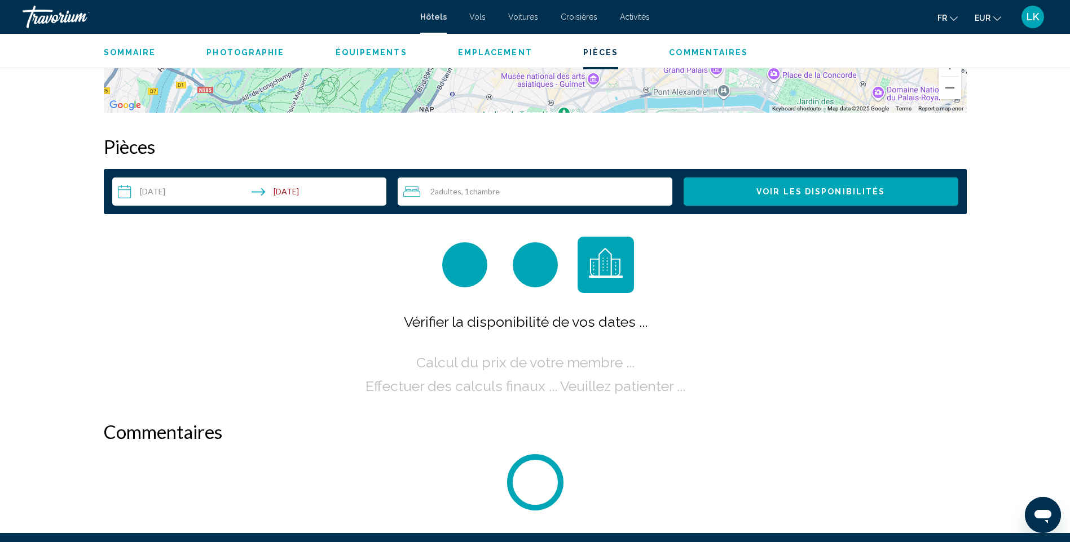
scroll to position [1467, 0]
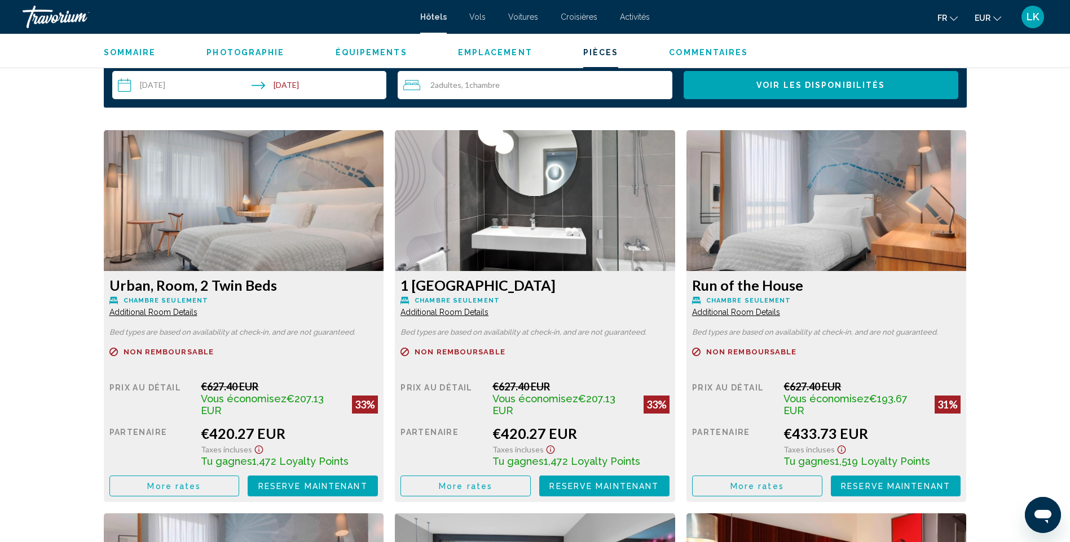
click at [169, 482] on span "More rates" at bounding box center [174, 486] width 54 height 9
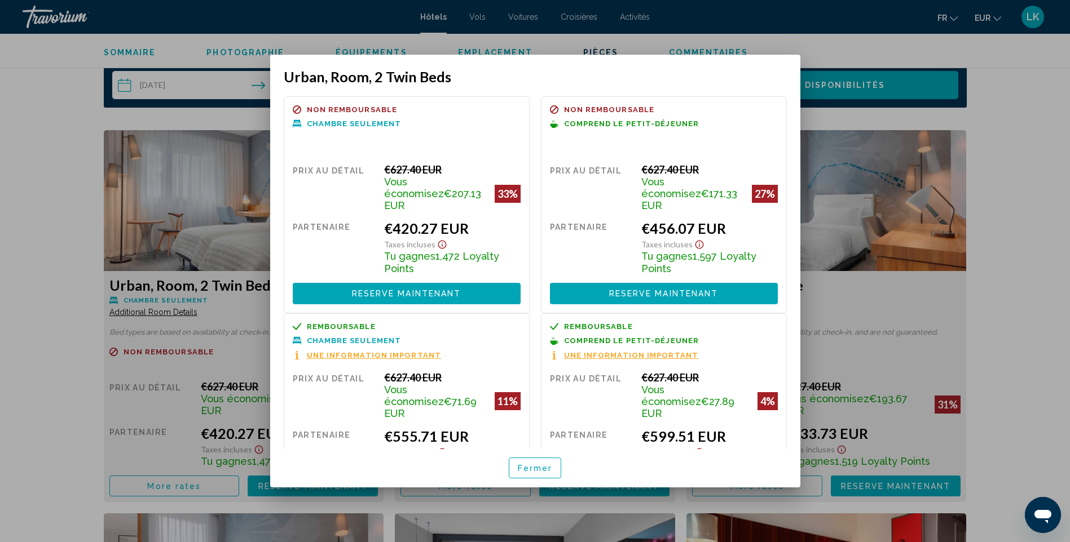
click at [1037, 264] on div at bounding box center [535, 271] width 1070 height 542
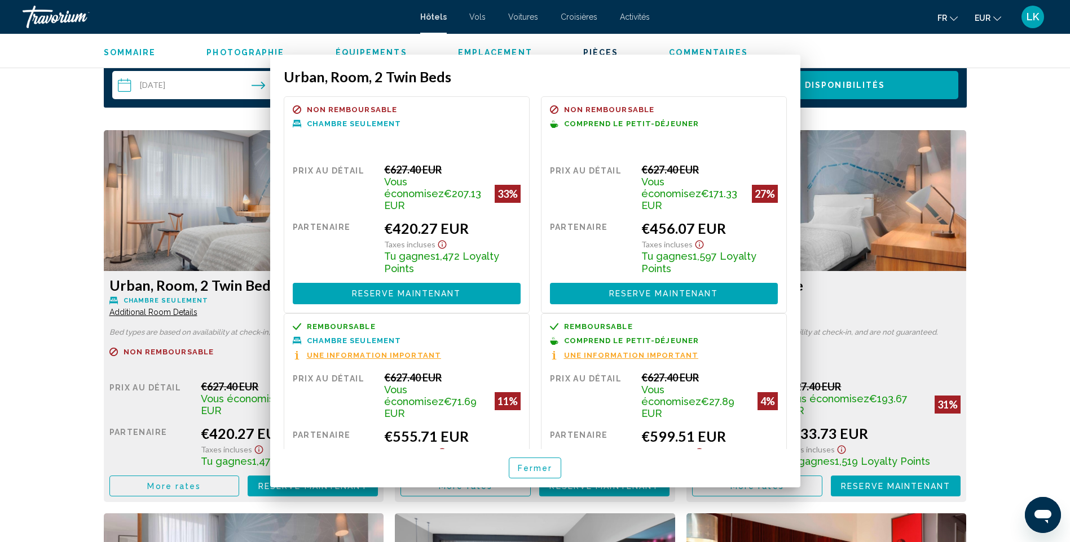
scroll to position [1467, 0]
